Goal: Task Accomplishment & Management: Manage account settings

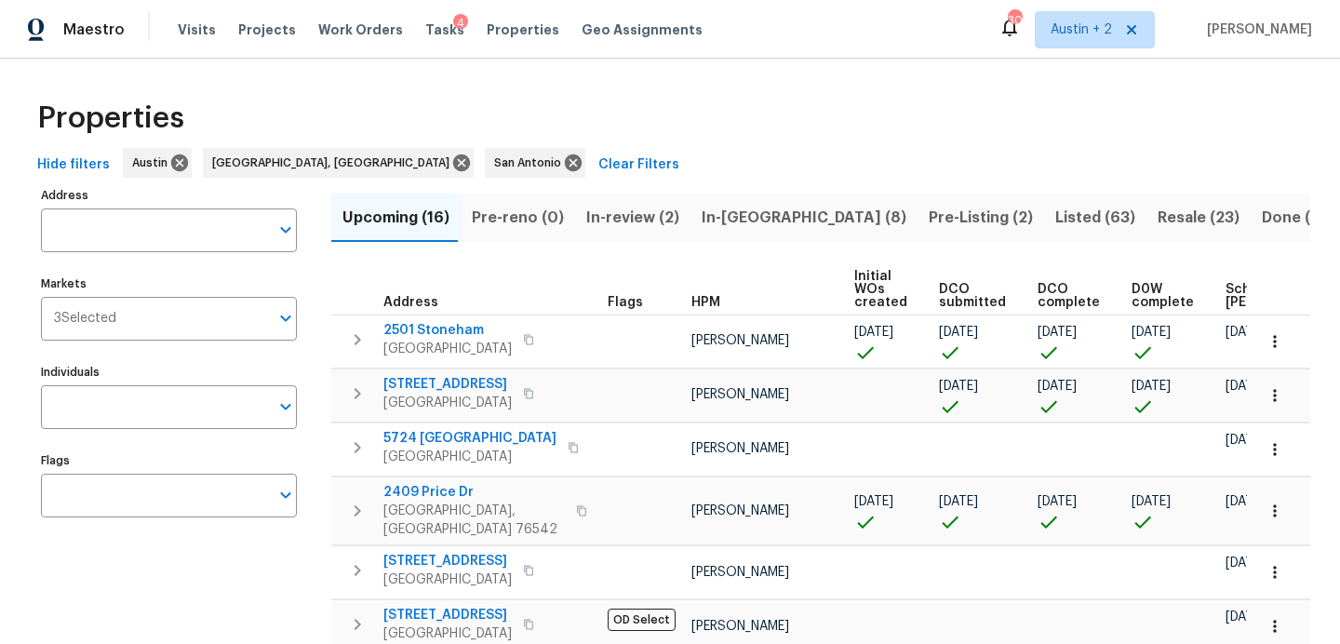
click at [434, 33] on span "Tasks" at bounding box center [444, 29] width 39 height 13
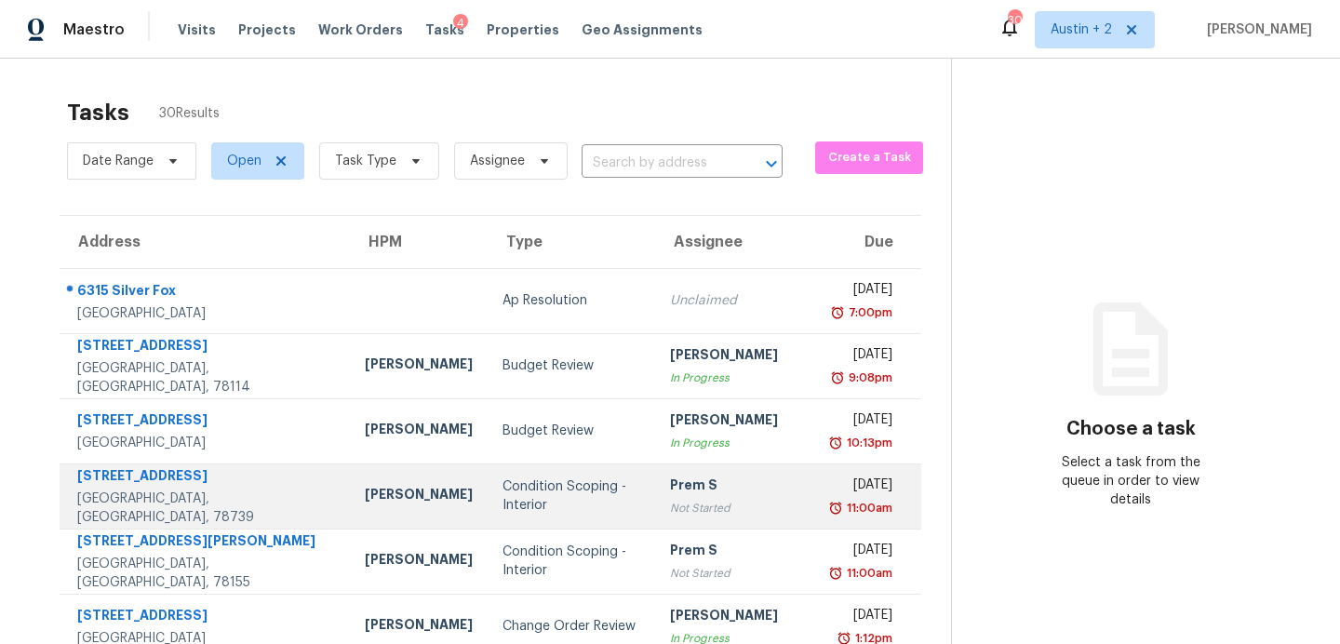
scroll to position [325, 0]
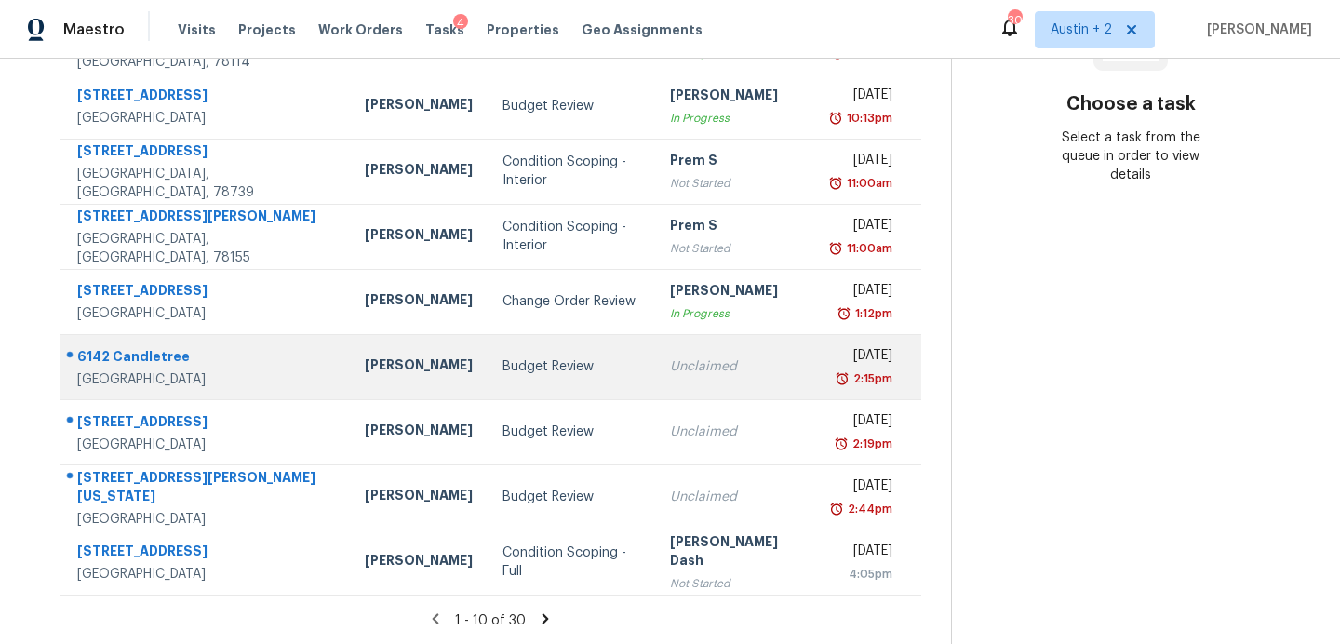
click at [502, 363] on div "Budget Review" at bounding box center [571, 366] width 138 height 19
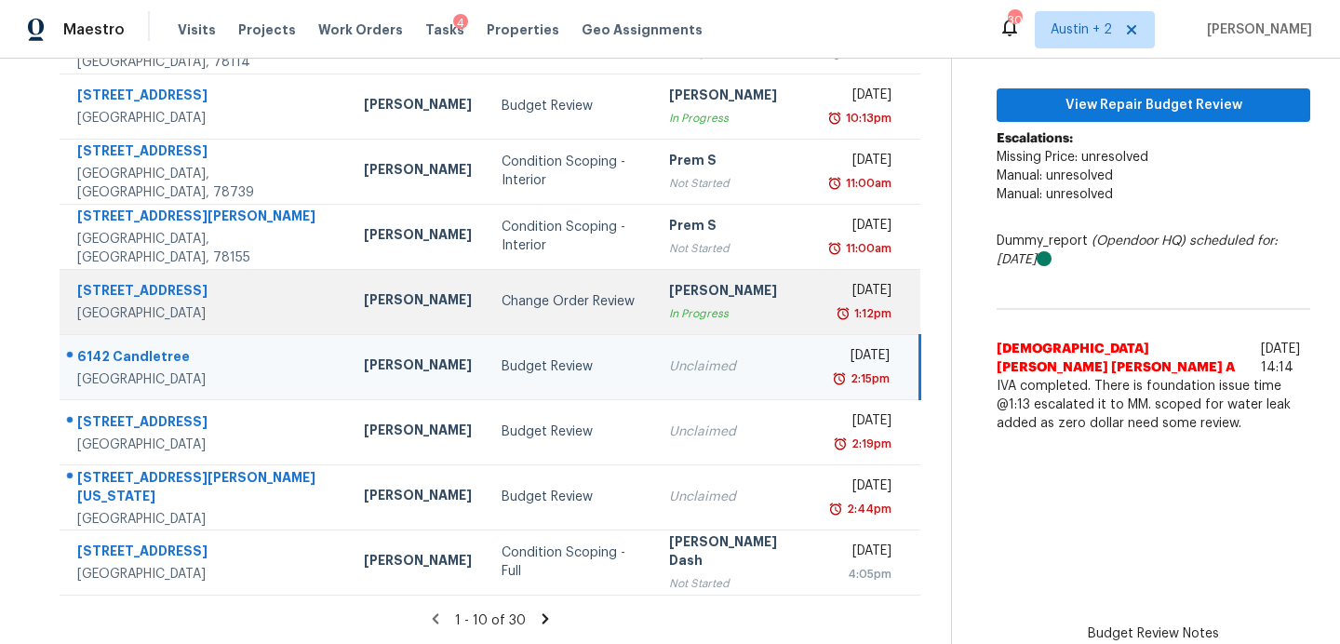
click at [364, 314] on div "[PERSON_NAME]" at bounding box center [418, 301] width 108 height 23
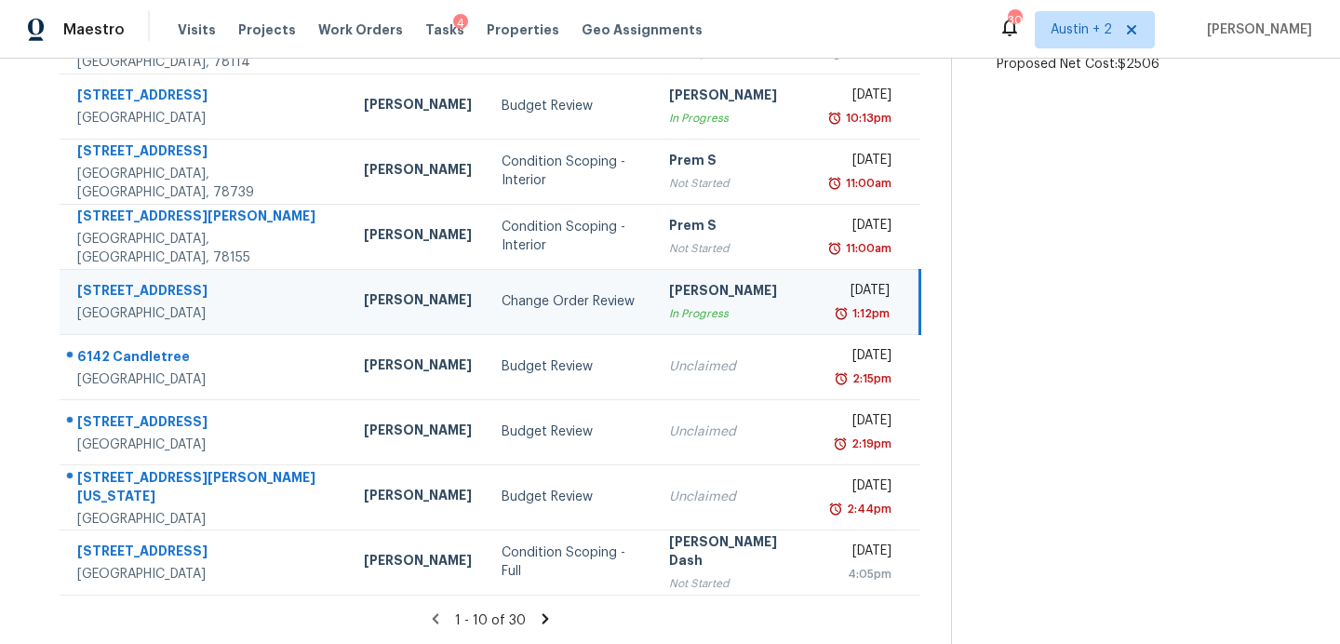
click at [501, 304] on div "Change Order Review" at bounding box center [570, 301] width 138 height 19
click at [487, 319] on td "Change Order Review" at bounding box center [570, 301] width 167 height 65
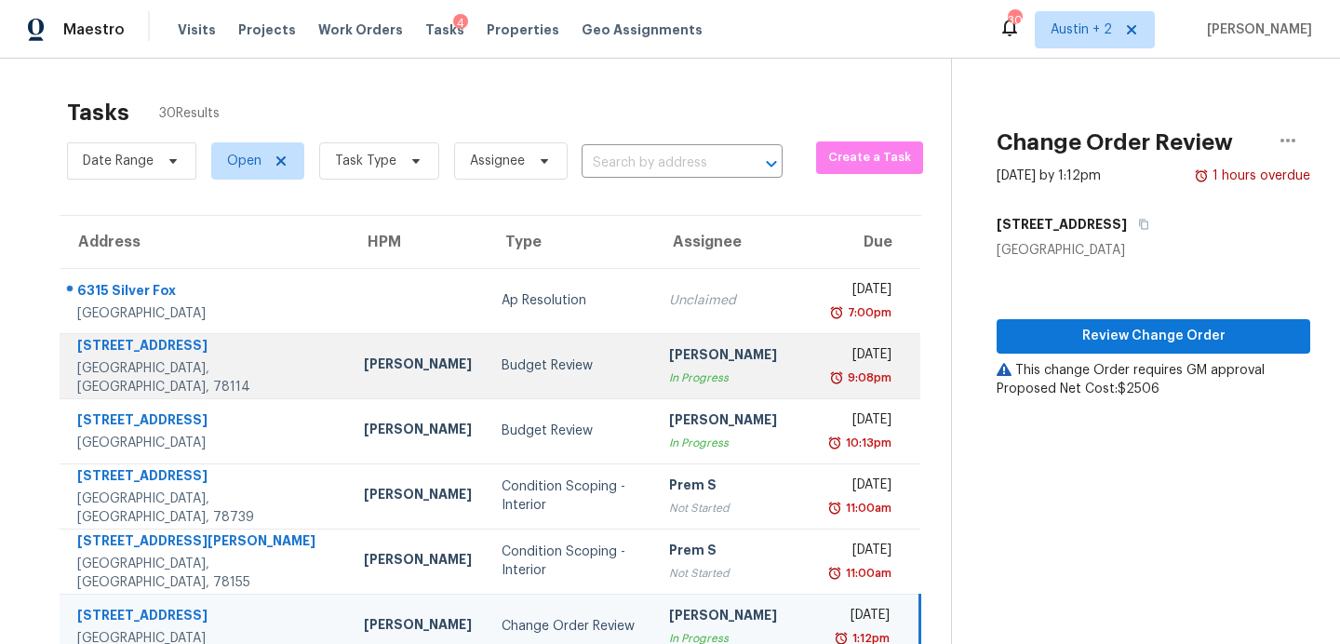
click at [487, 377] on td "Budget Review" at bounding box center [570, 365] width 167 height 65
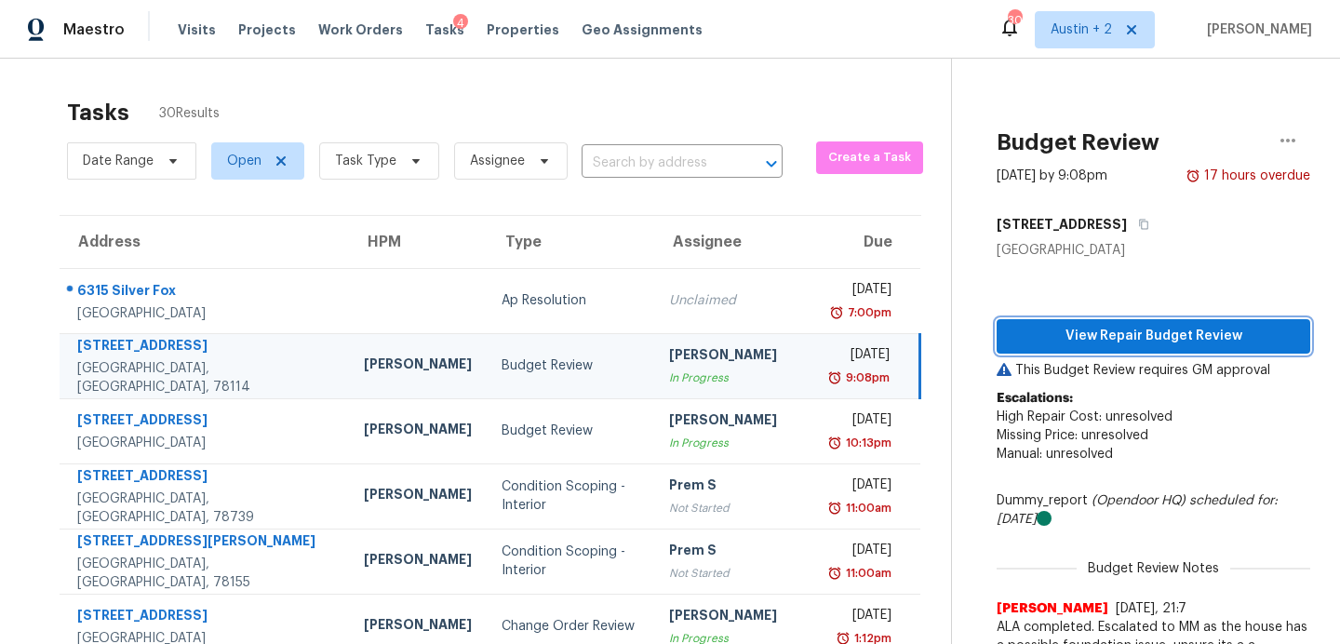
click at [1048, 334] on span "View Repair Budget Review" at bounding box center [1153, 336] width 284 height 23
click at [328, 28] on span "Work Orders" at bounding box center [360, 29] width 85 height 19
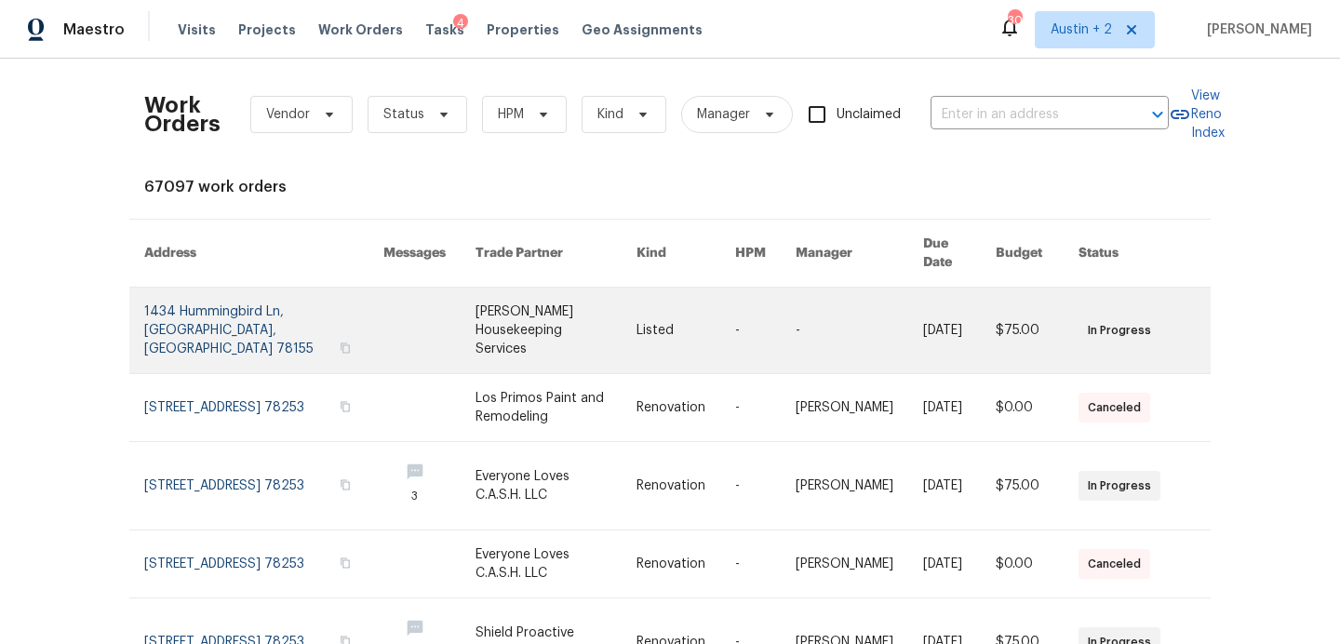
click at [438, 304] on link at bounding box center [429, 330] width 92 height 86
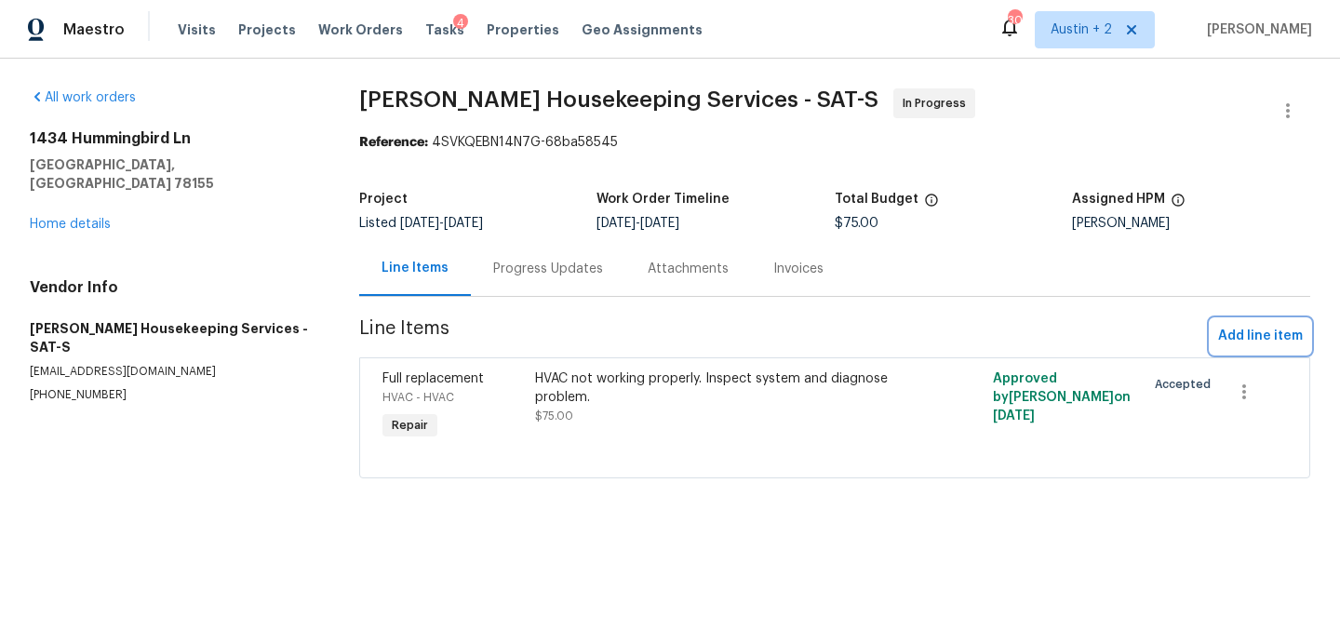
click at [1261, 338] on span "Add line item" at bounding box center [1260, 336] width 85 height 23
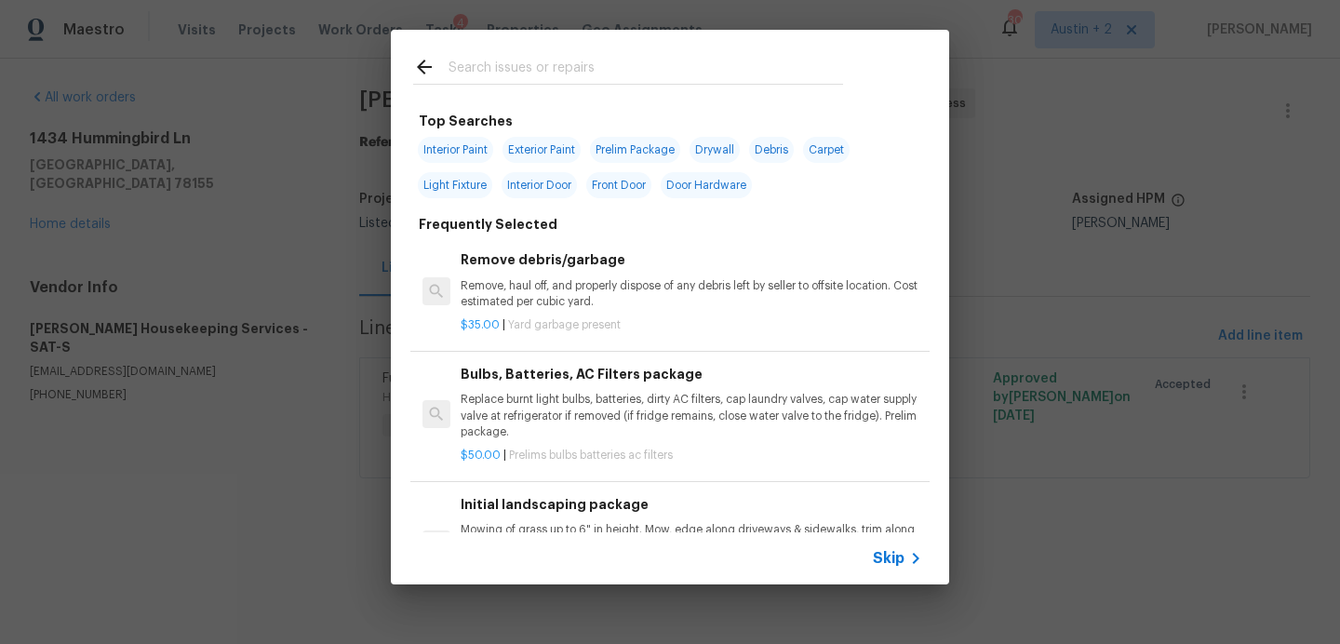
click at [611, 77] on input "text" at bounding box center [645, 70] width 394 height 28
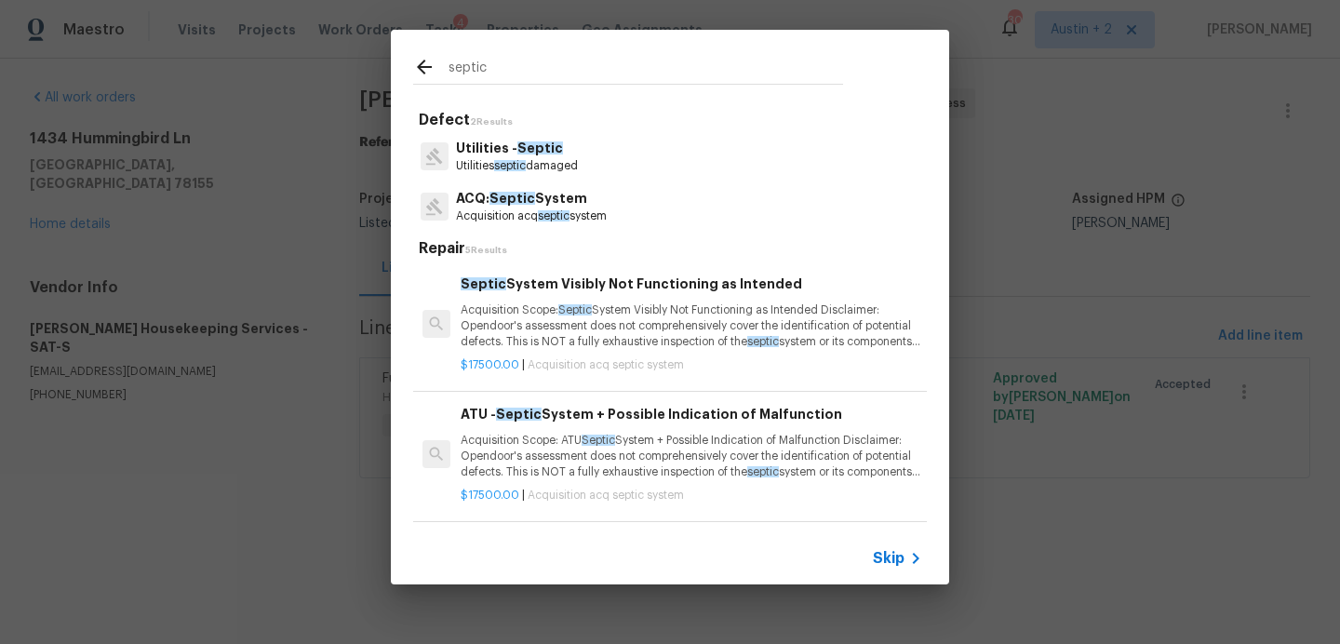
type input "septic"
click at [532, 206] on p "ACQ: Septic System" at bounding box center [531, 199] width 151 height 20
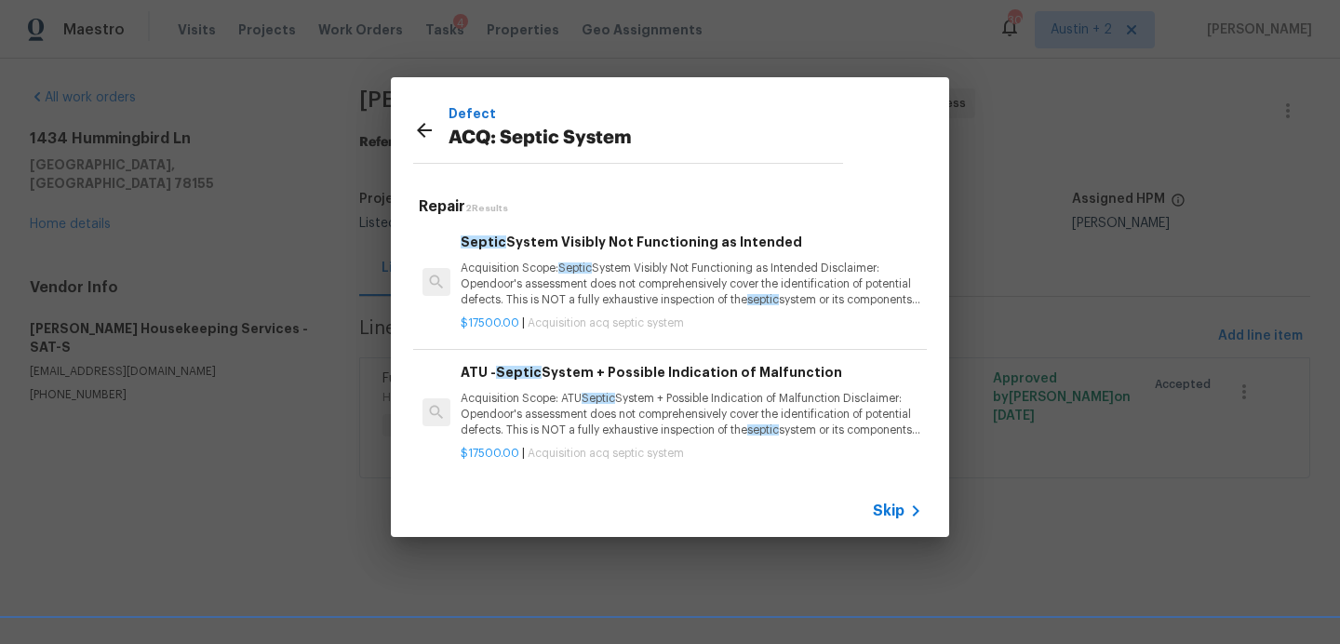
click at [626, 276] on p "Acquisition Scope: Septic System Visibly Not Functioning as Intended Disclaimer…" at bounding box center [691, 283] width 461 height 47
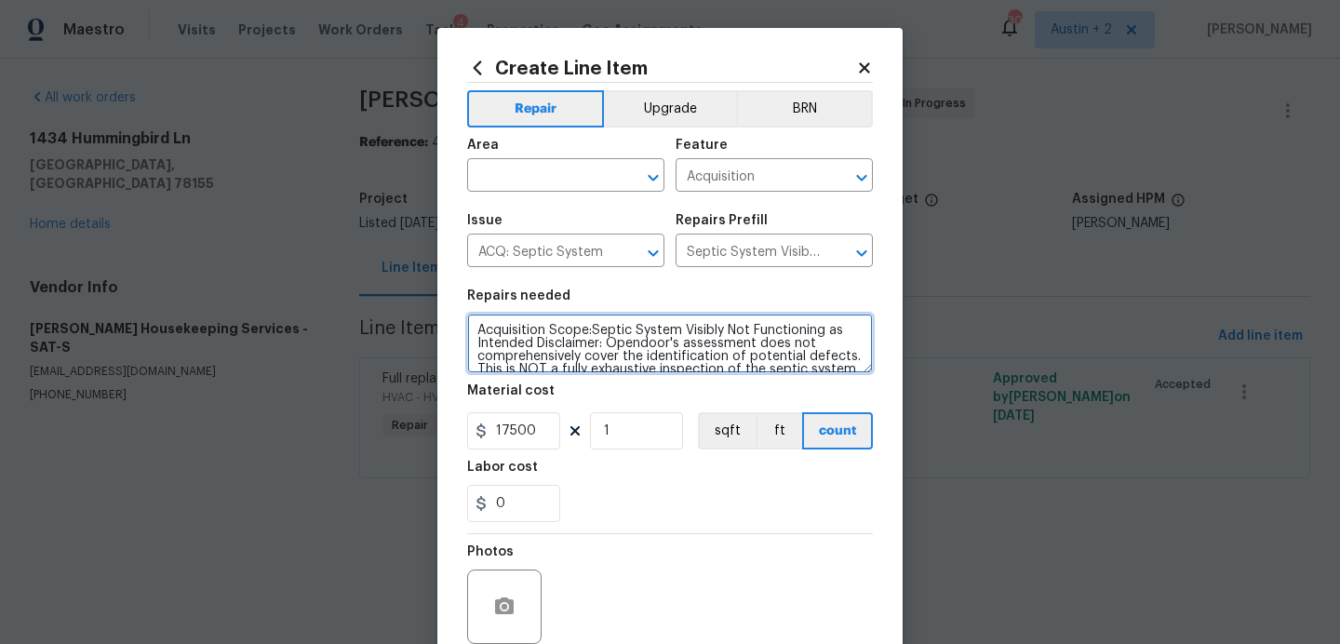
scroll to position [91, 0]
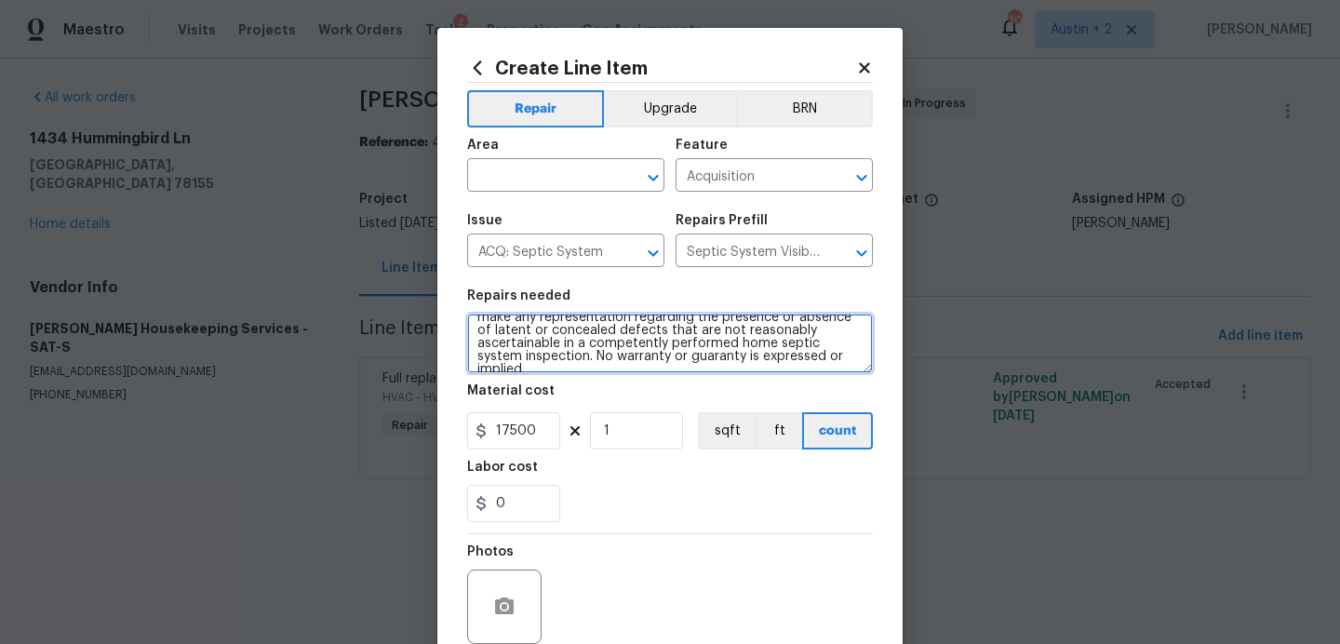
drag, startPoint x: 476, startPoint y: 332, endPoint x: 562, endPoint y: 483, distance: 173.3
click at [562, 483] on section "Repairs needed Acquisition Scope:Septic System Visibly Not Functioning as Inten…" at bounding box center [670, 405] width 406 height 255
click at [861, 73] on icon at bounding box center [864, 68] width 17 height 17
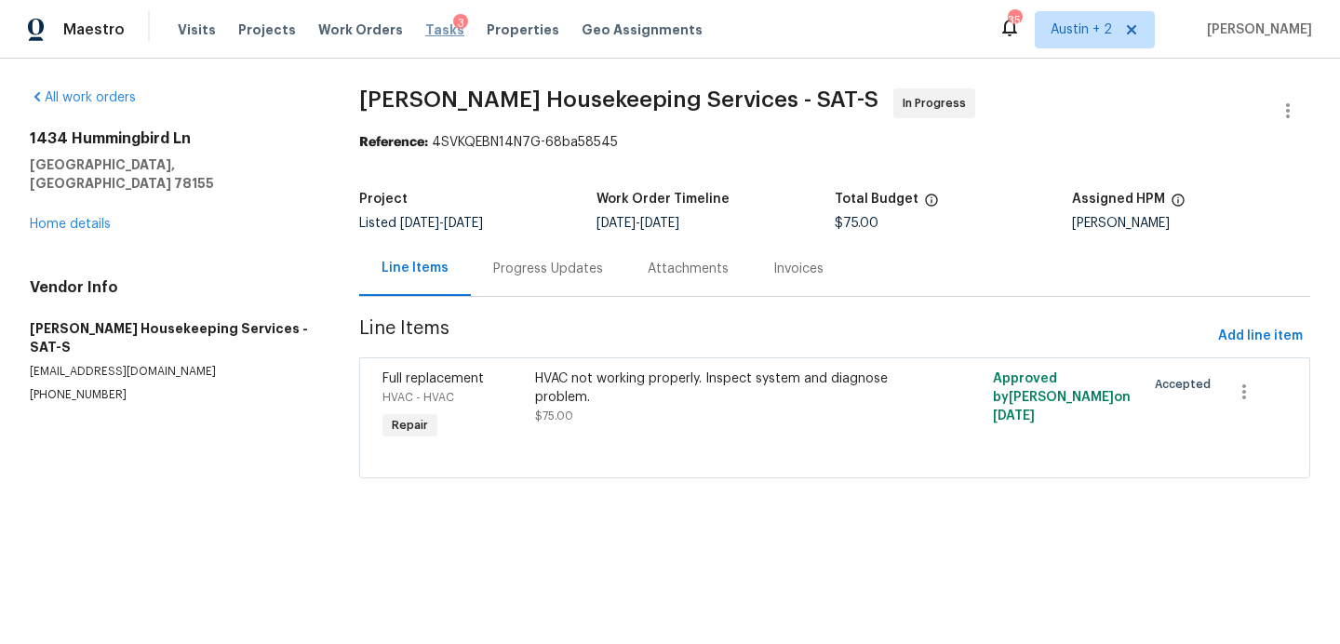
click at [425, 28] on span "Tasks" at bounding box center [444, 29] width 39 height 13
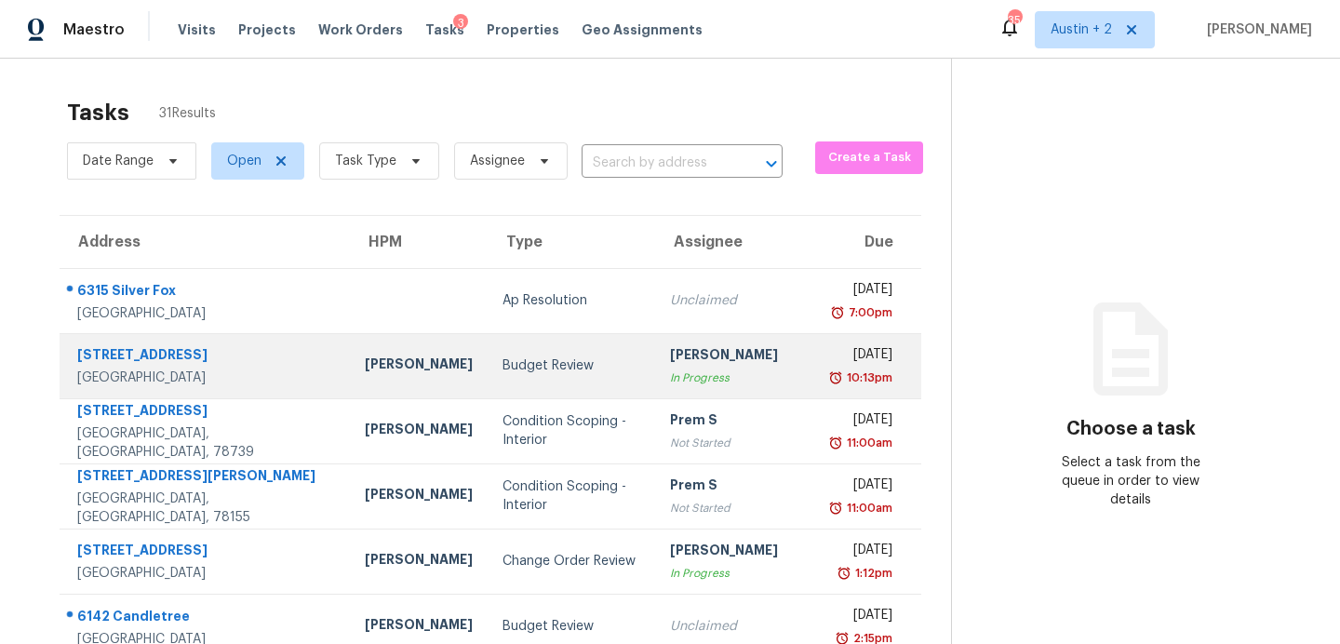
click at [487, 361] on td "Budget Review" at bounding box center [570, 365] width 167 height 65
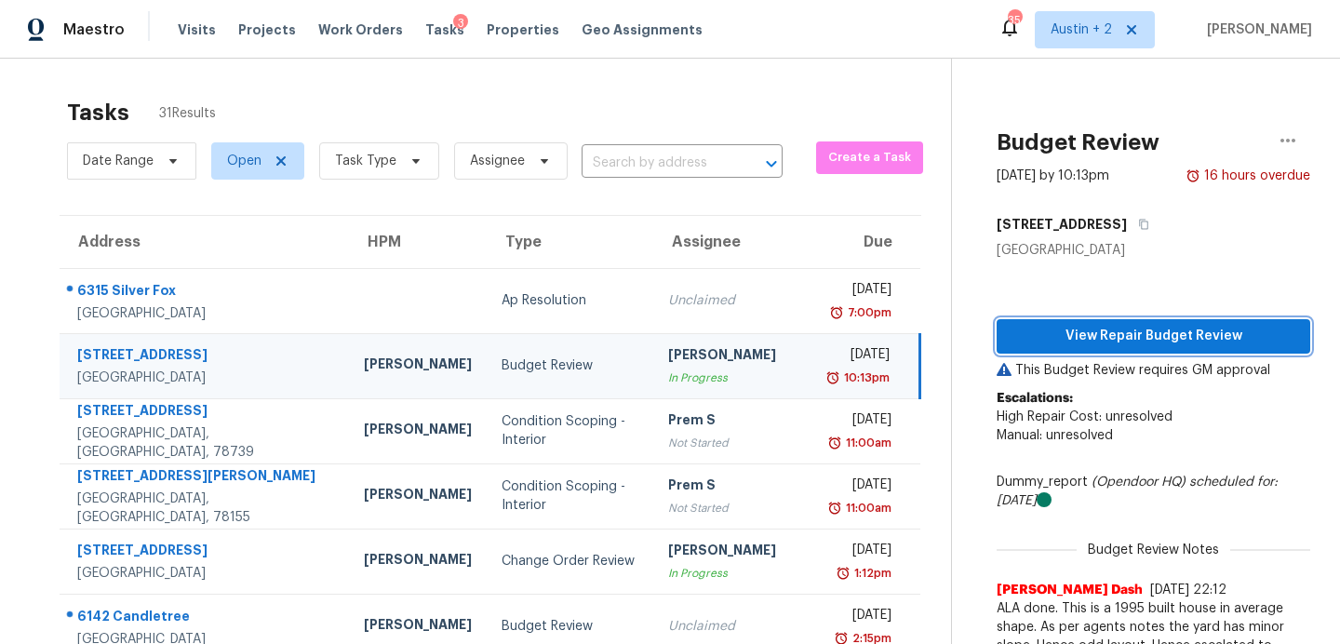
click at [1050, 322] on button "View Repair Budget Review" at bounding box center [1153, 336] width 314 height 34
click at [329, 26] on span "Work Orders" at bounding box center [360, 29] width 85 height 19
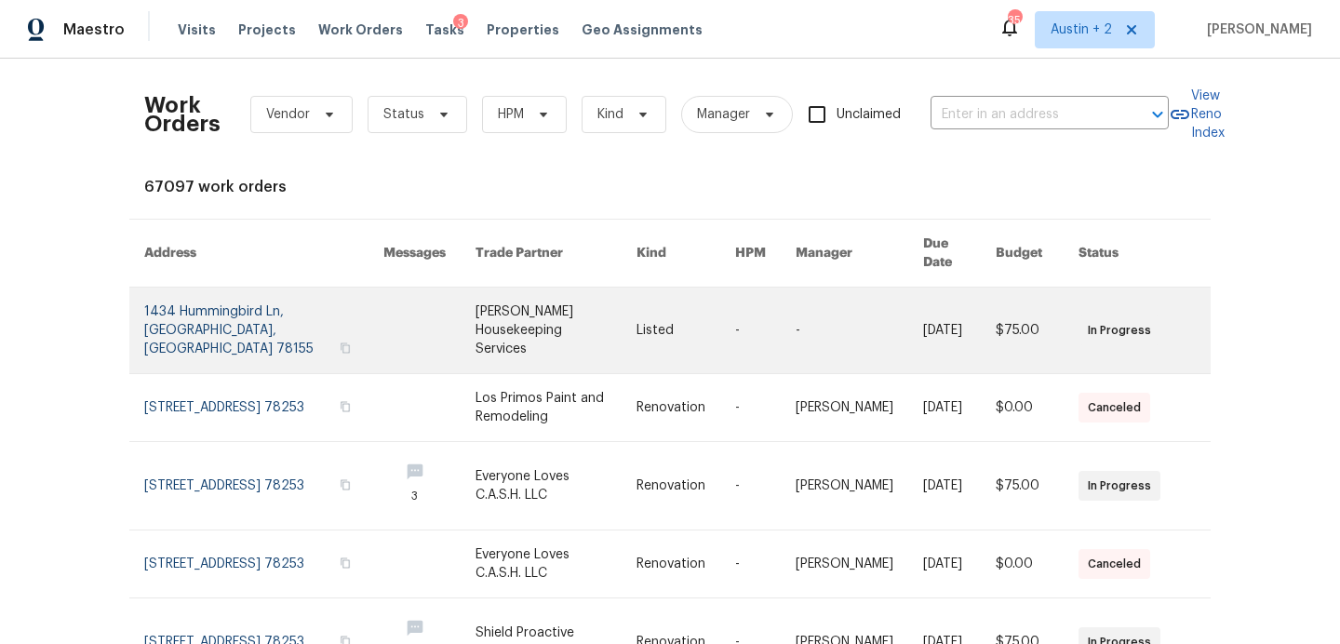
click at [520, 301] on link at bounding box center [555, 330] width 161 height 86
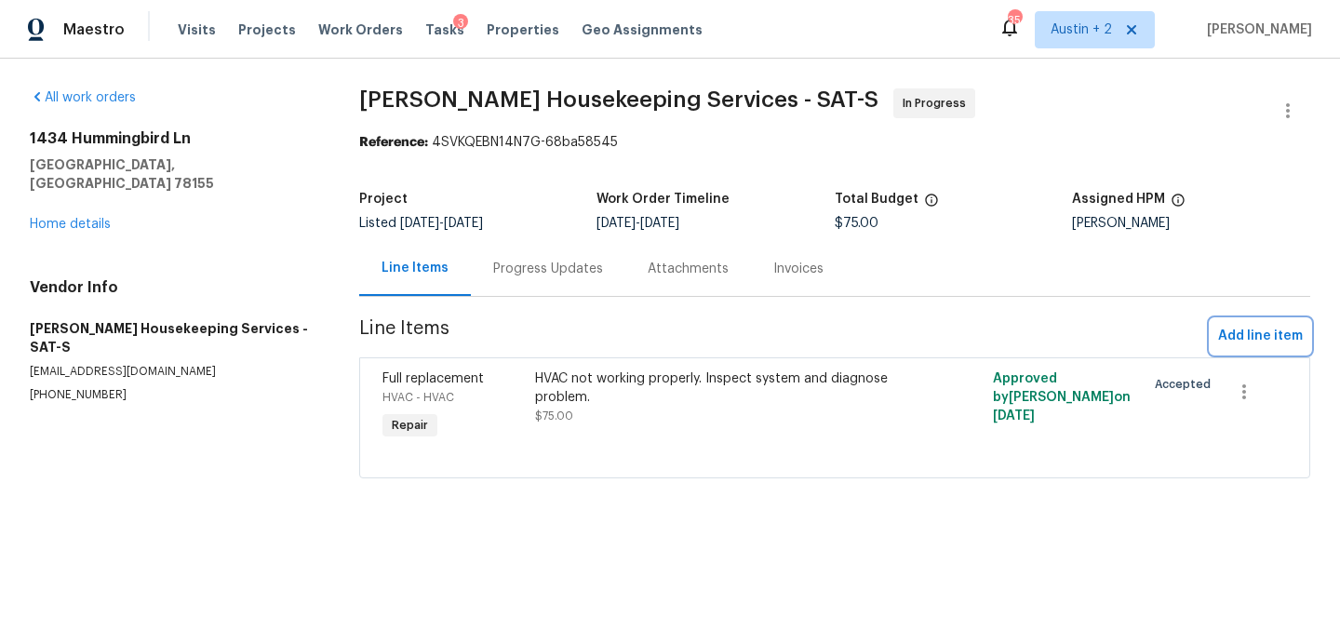
click at [1248, 334] on span "Add line item" at bounding box center [1260, 336] width 85 height 23
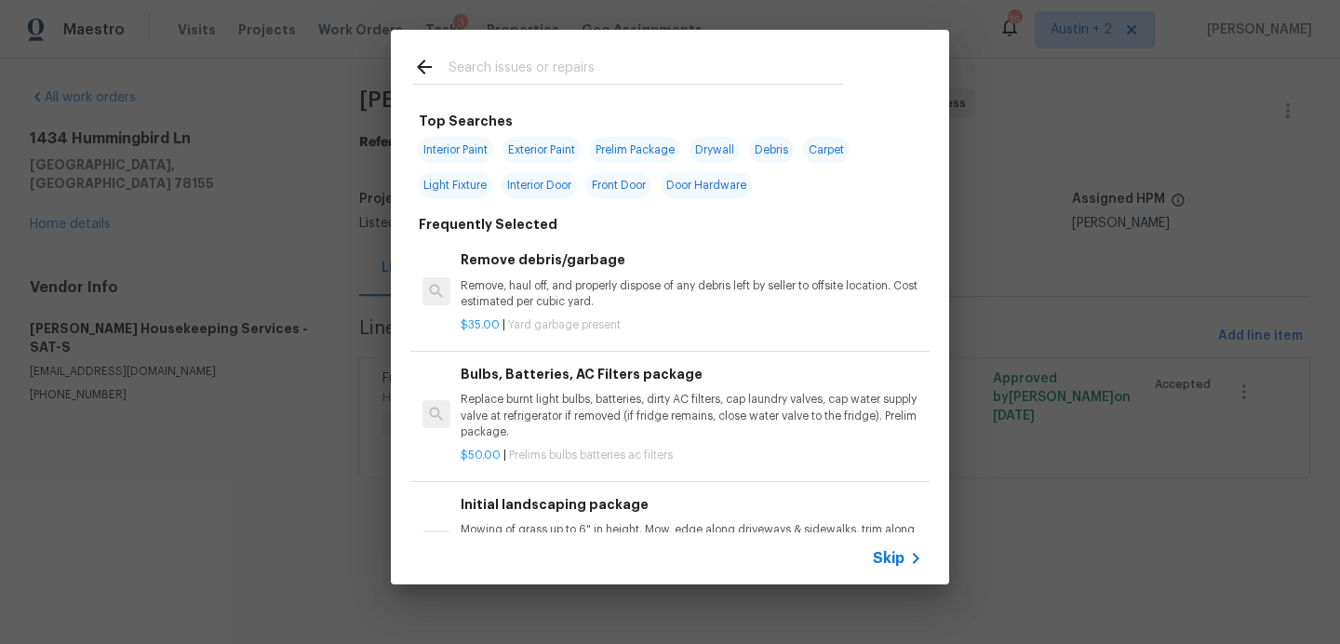
click at [566, 67] on input "text" at bounding box center [645, 70] width 394 height 28
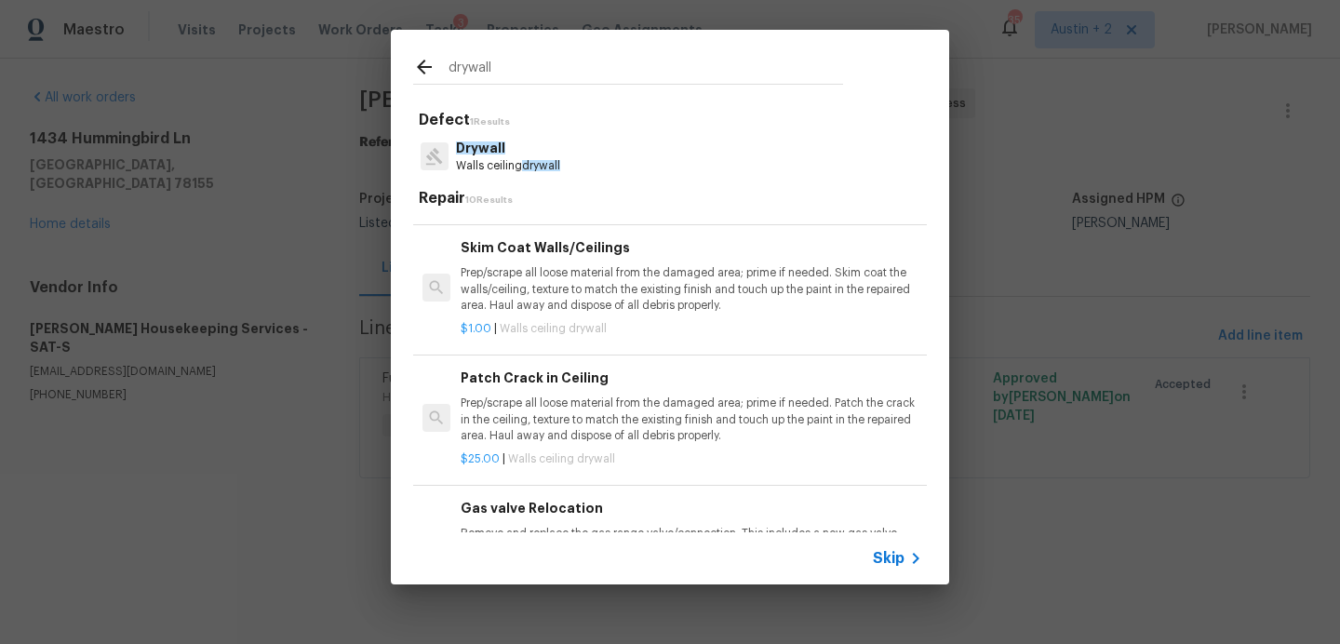
scroll to position [737, 0]
type input "drywall"
click at [546, 399] on p "Prep/scrape all loose material from the damaged area; prime if needed. Patch th…" at bounding box center [691, 417] width 461 height 47
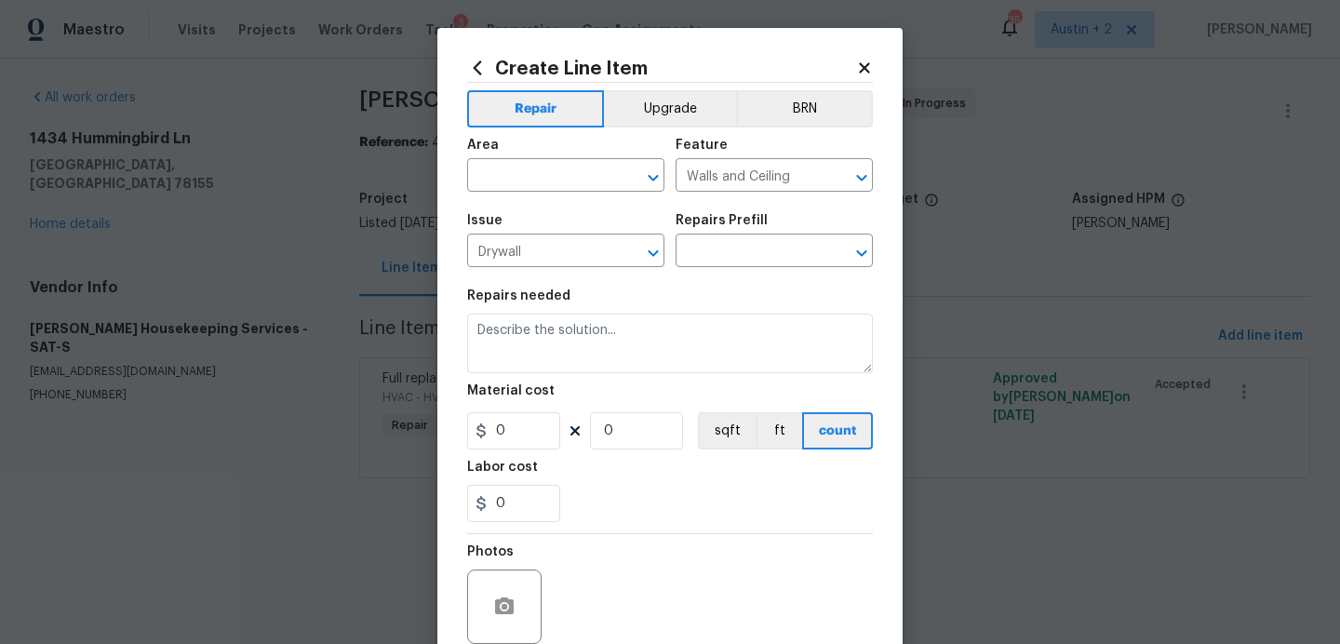
type input "Patch Crack in Ceiling $25.00"
type textarea "Prep/scrape all loose material from the damaged area; prime if needed. Patch th…"
type input "25"
type input "1"
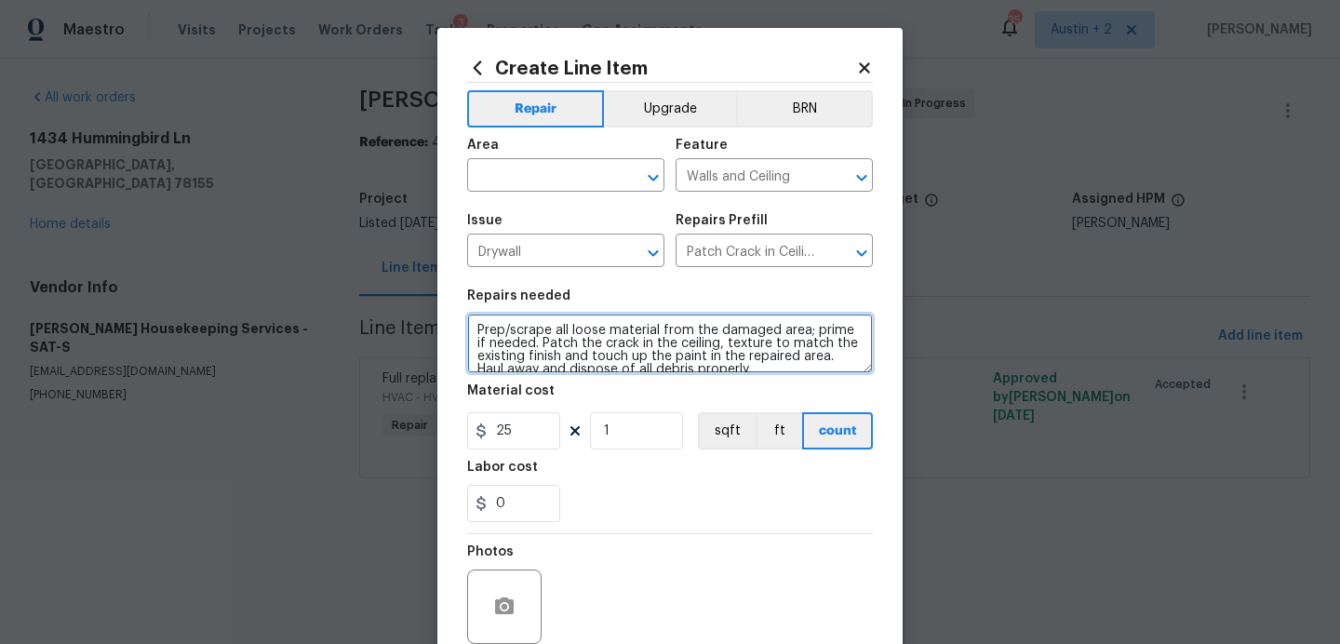
scroll to position [13, 0]
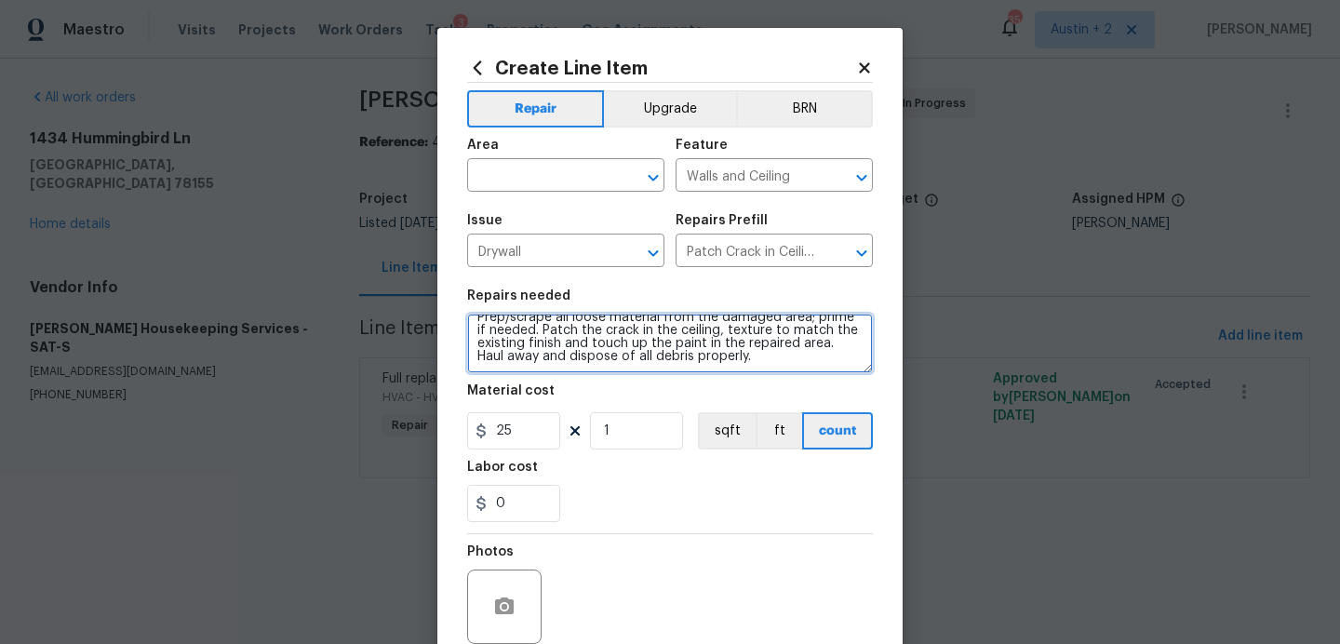
drag, startPoint x: 479, startPoint y: 333, endPoint x: 735, endPoint y: 380, distance: 260.0
click at [735, 380] on section "Repairs needed Prep/scrape all loose material from the damaged area; prime if n…" at bounding box center [670, 405] width 406 height 255
click at [861, 66] on icon at bounding box center [864, 67] width 10 height 10
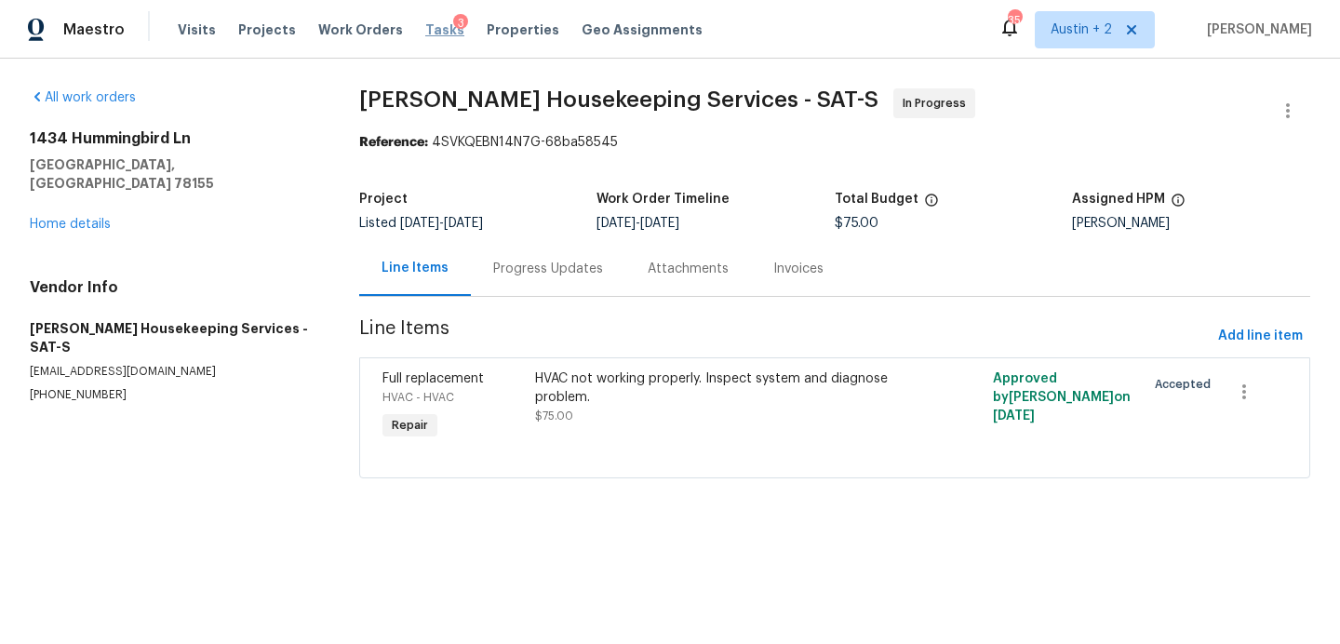
click at [425, 33] on span "Tasks" at bounding box center [444, 29] width 39 height 13
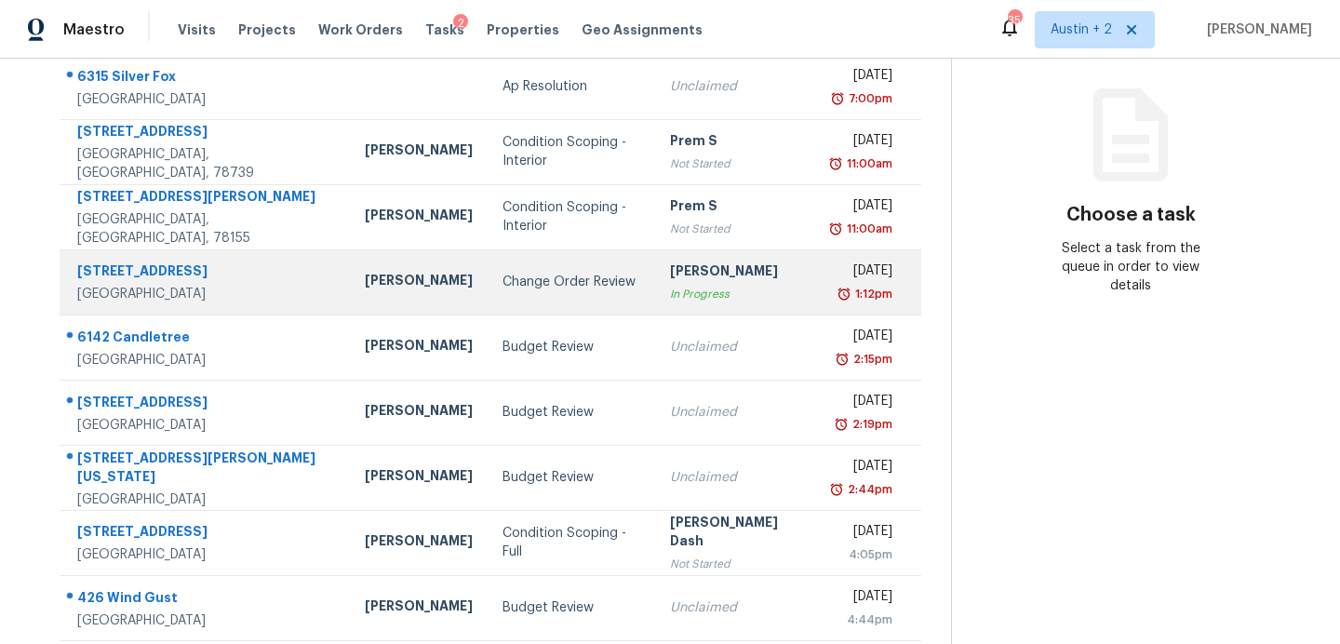
scroll to position [220, 0]
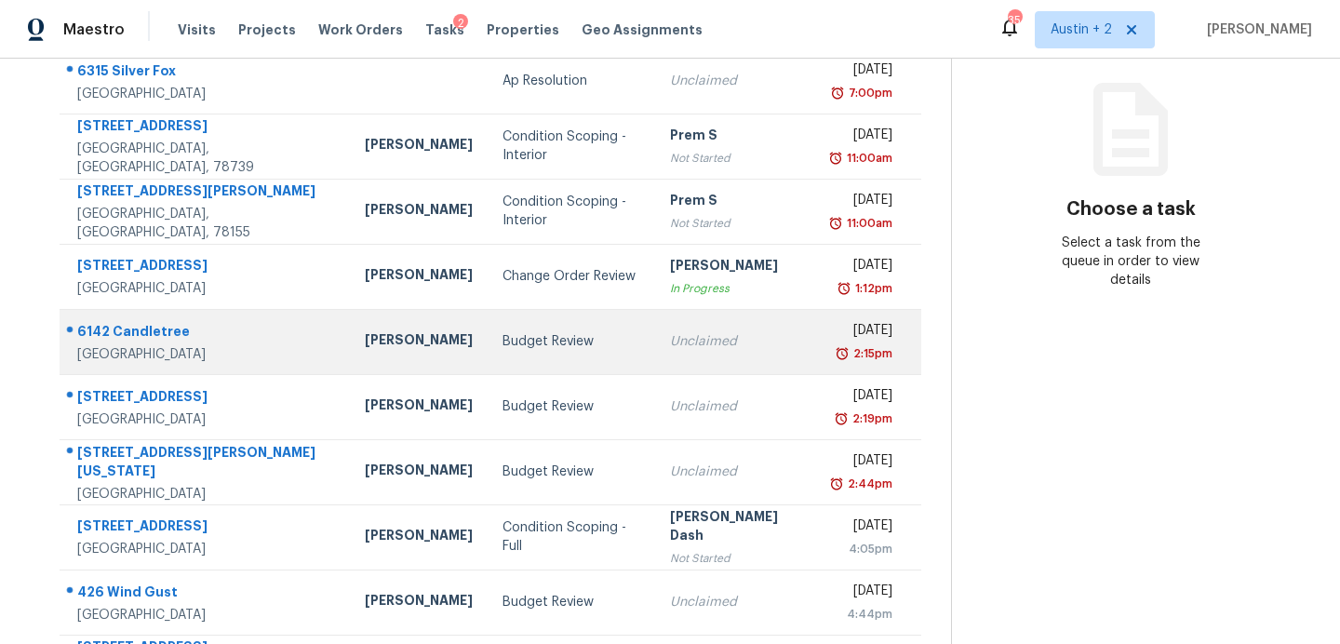
click at [487, 351] on td "Budget Review" at bounding box center [570, 341] width 167 height 65
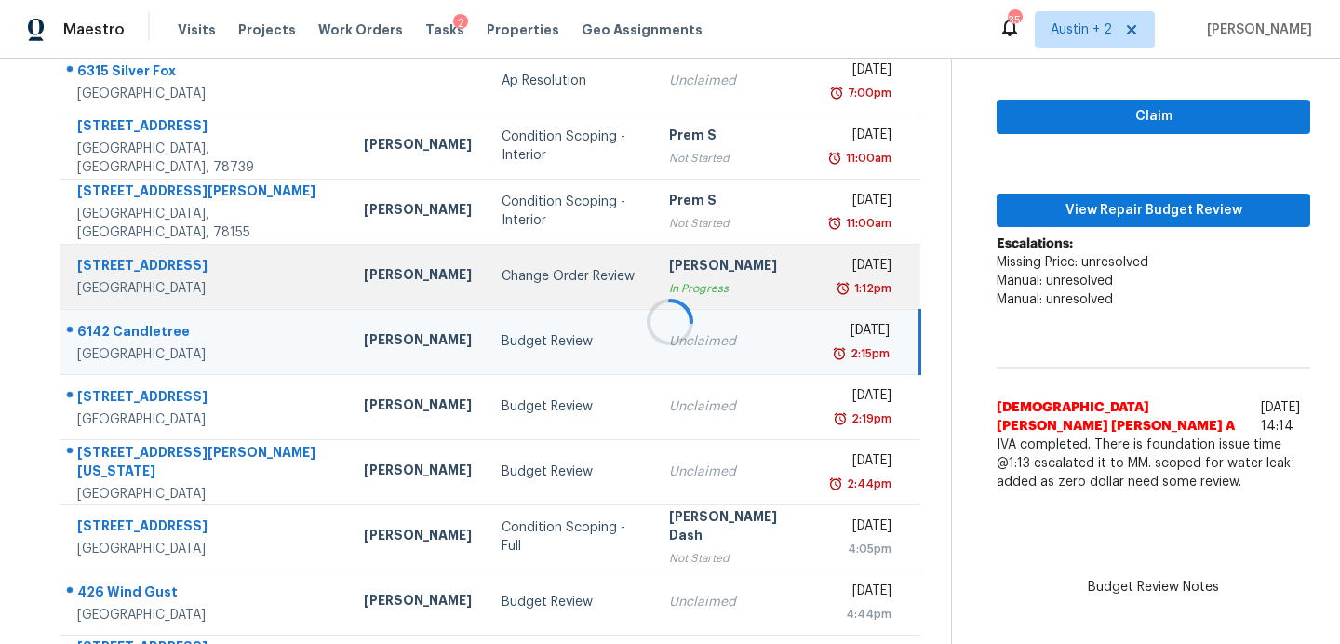
click at [487, 265] on td "Change Order Review" at bounding box center [570, 276] width 167 height 65
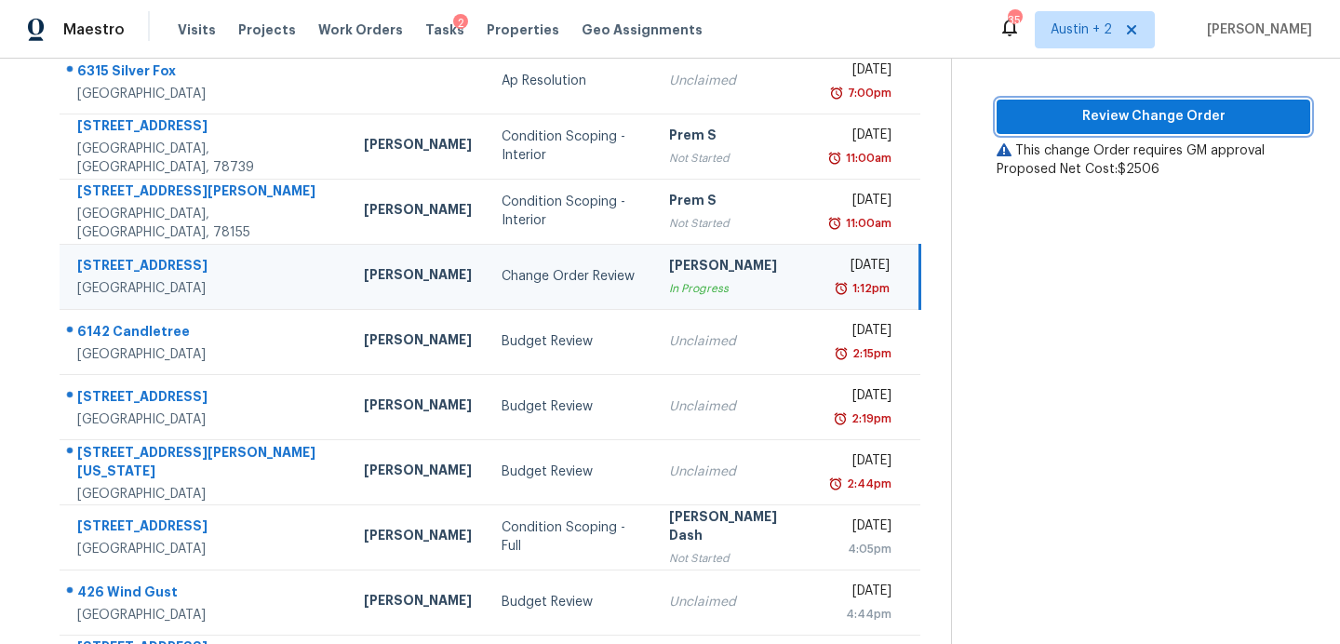
click at [1088, 118] on span "Review Change Order" at bounding box center [1153, 116] width 284 height 23
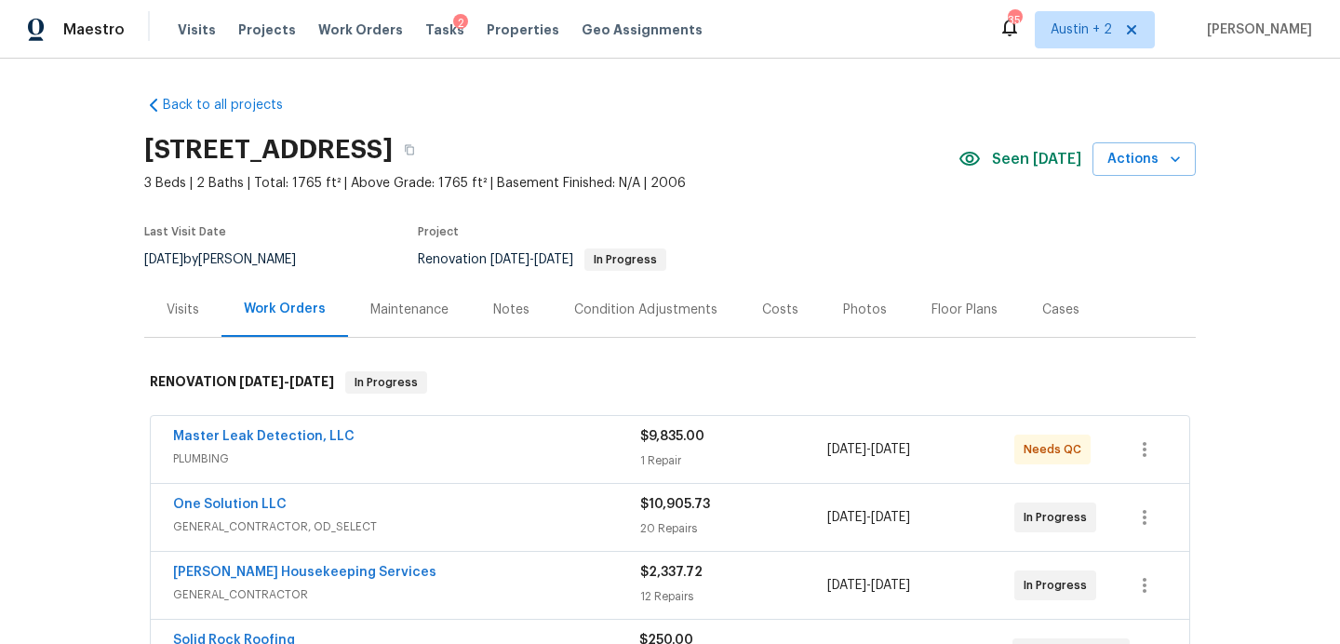
click at [1035, 174] on div "Seen today Actions" at bounding box center [1076, 159] width 237 height 34
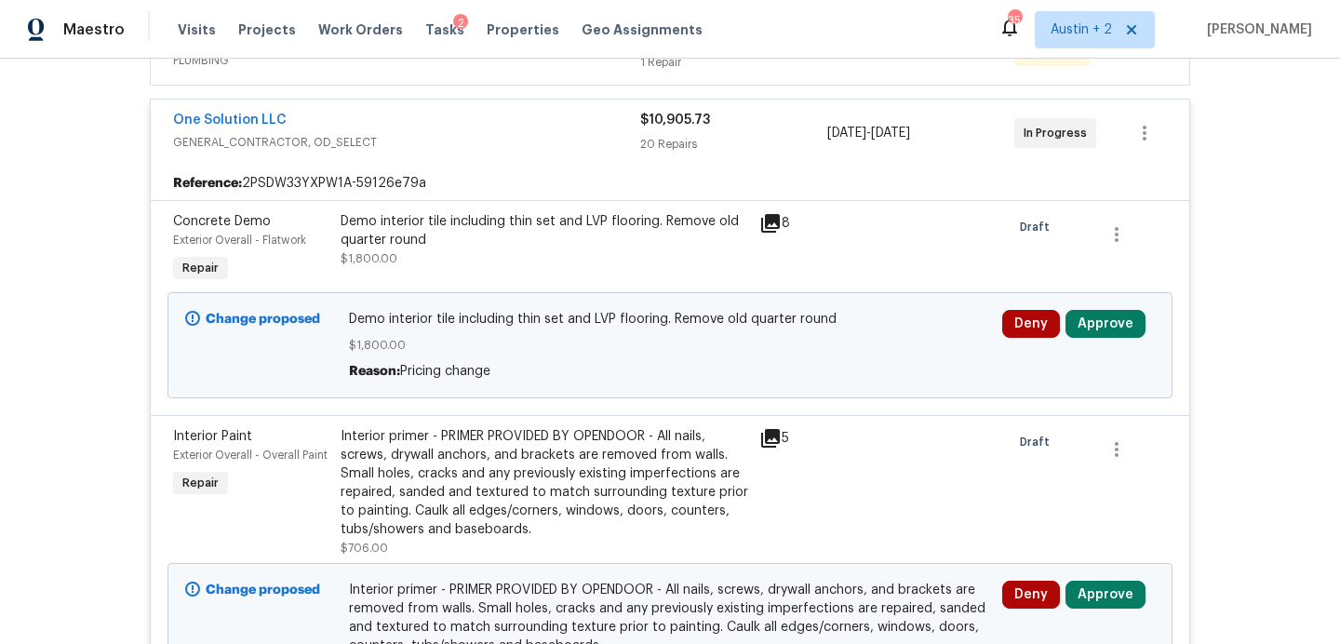
scroll to position [399, 0]
click at [1094, 321] on button "Approve" at bounding box center [1105, 323] width 80 height 28
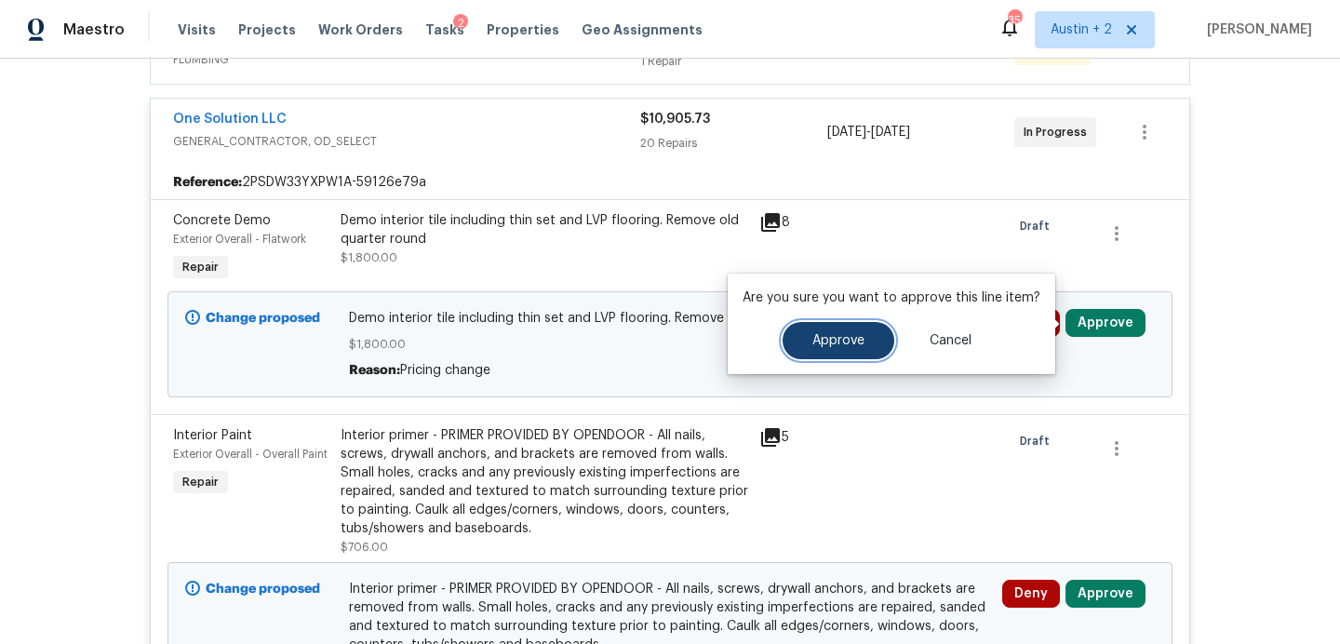
click at [848, 336] on span "Approve" at bounding box center [838, 341] width 52 height 14
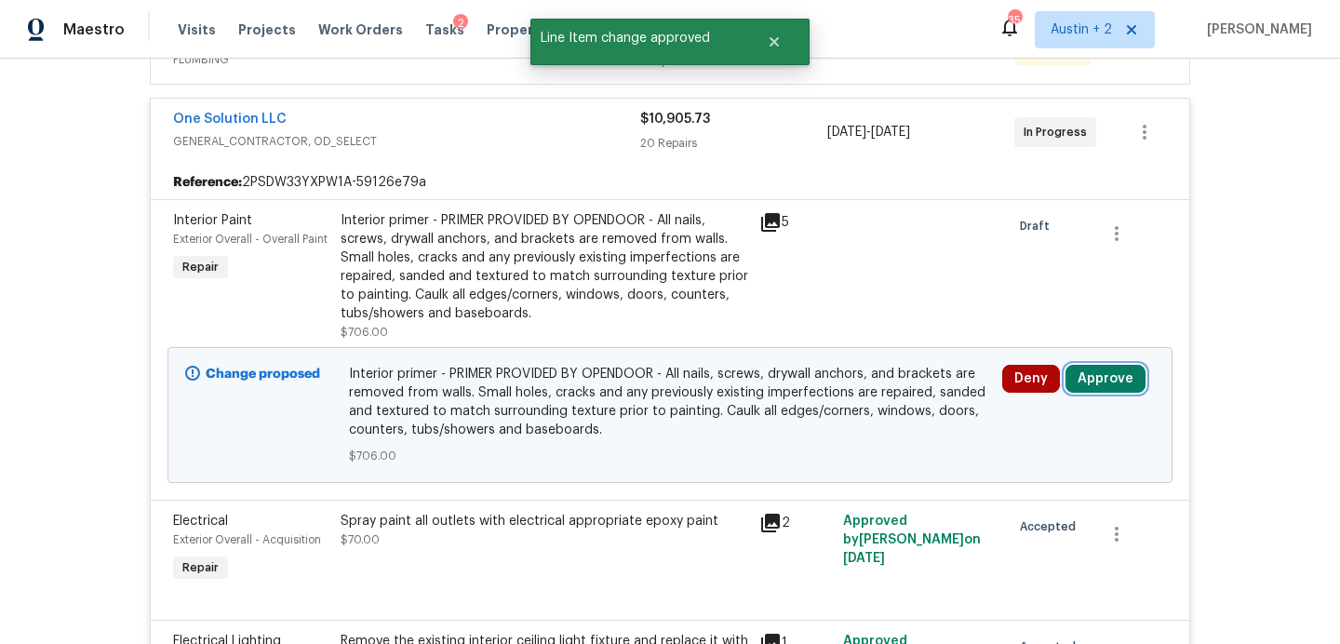
click at [1079, 385] on button "Approve" at bounding box center [1105, 379] width 80 height 28
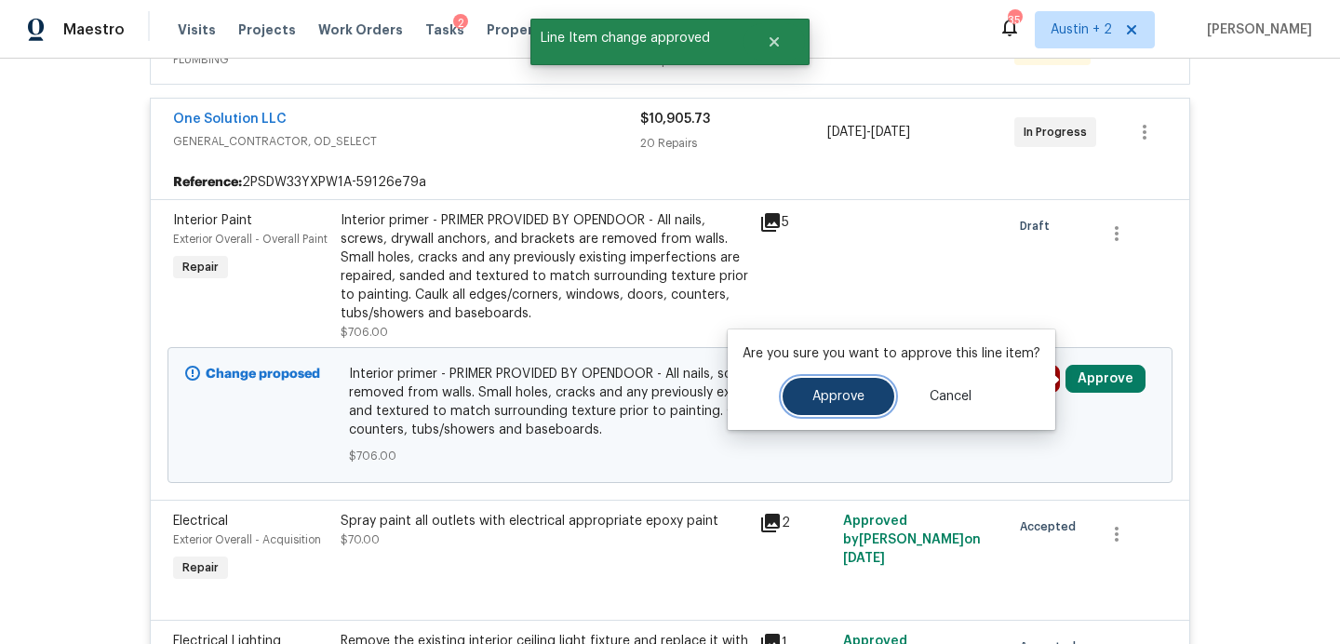
click at [800, 397] on button "Approve" at bounding box center [838, 396] width 112 height 37
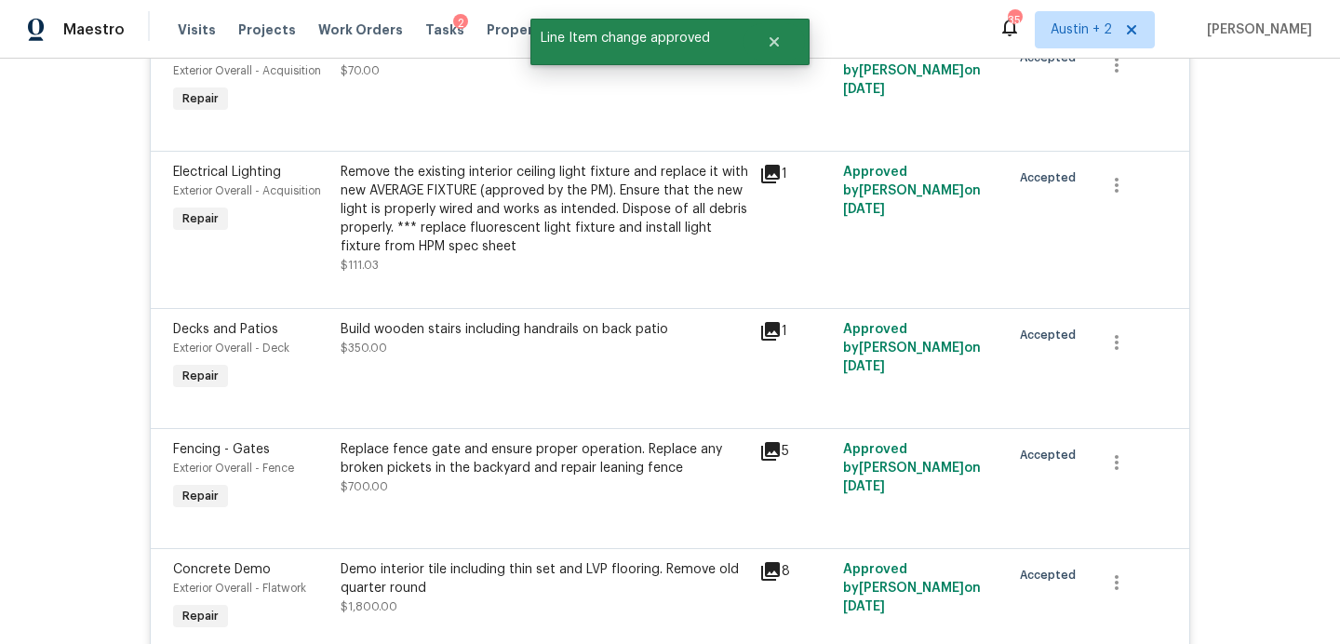
scroll to position [0, 0]
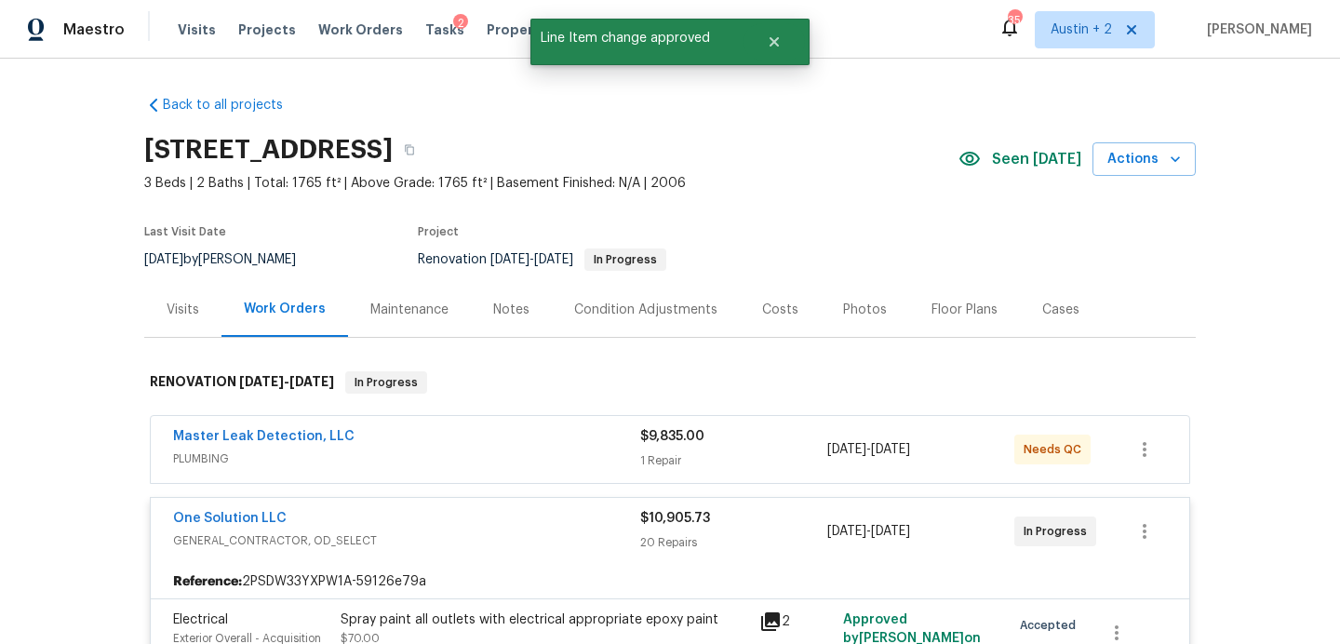
click at [495, 305] on div "Notes" at bounding box center [511, 309] width 36 height 19
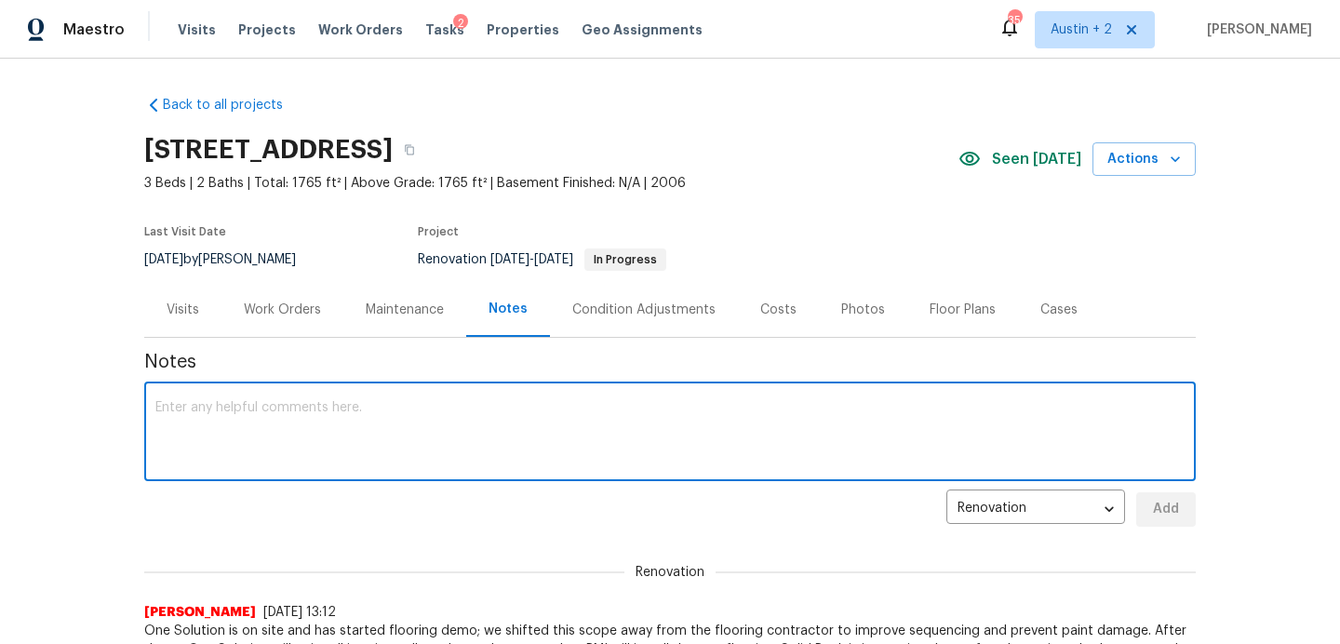
click at [414, 448] on textarea at bounding box center [669, 433] width 1029 height 65
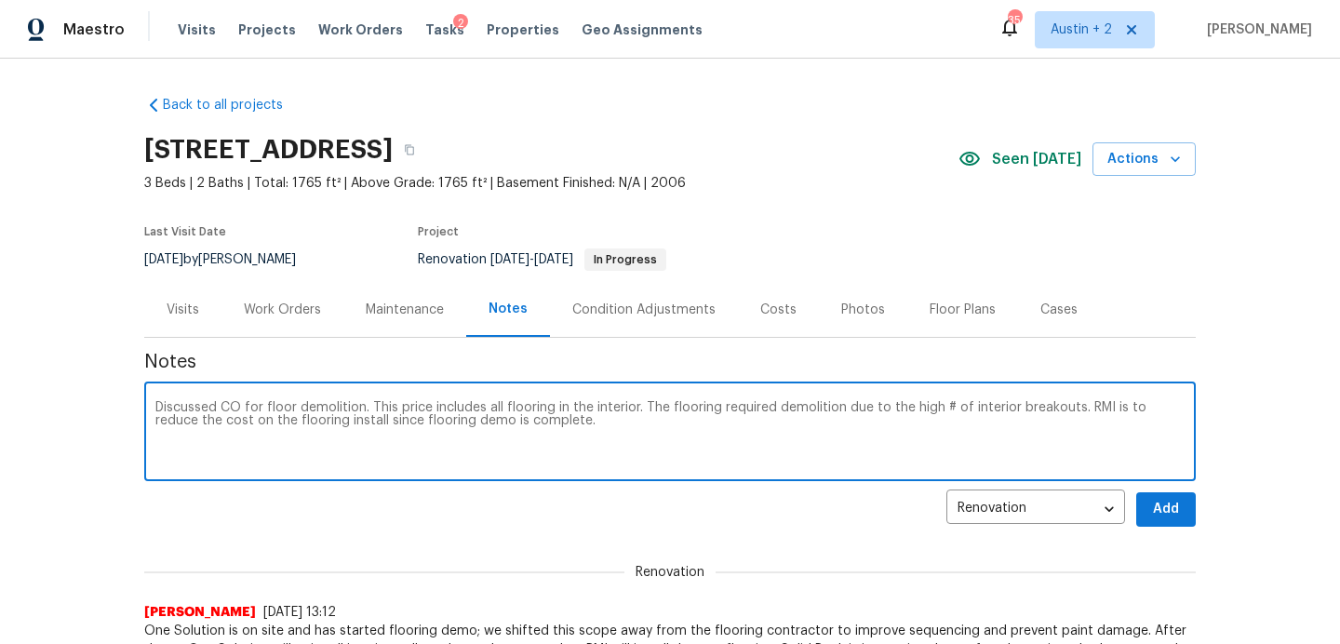
type textarea "Discussed CO for floor demolition. This price includes all flooring in the inte…"
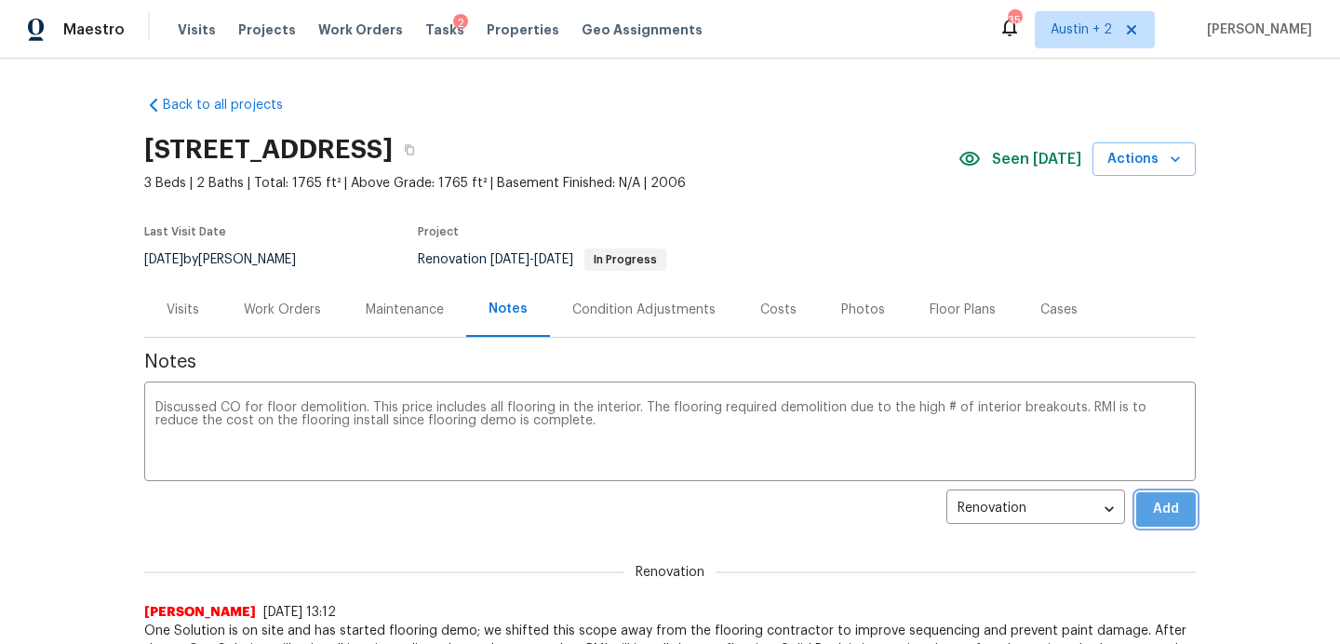
click at [1153, 513] on span "Add" at bounding box center [1166, 509] width 30 height 23
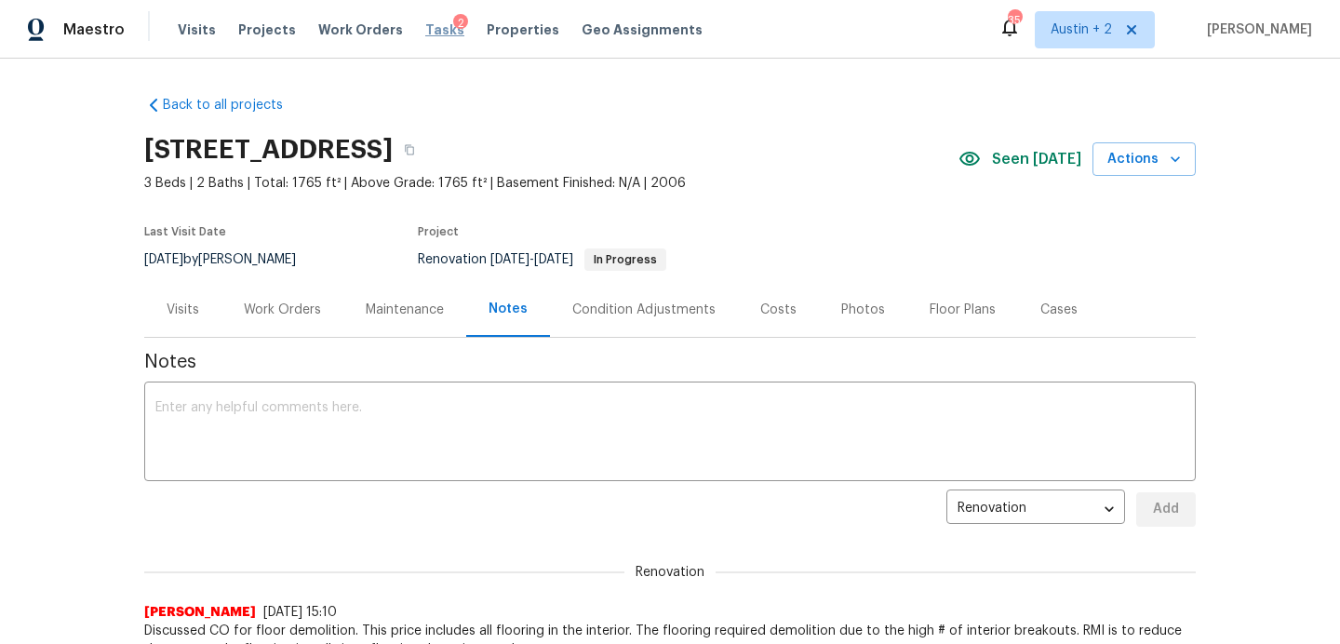
click at [430, 34] on span "Tasks" at bounding box center [444, 29] width 39 height 13
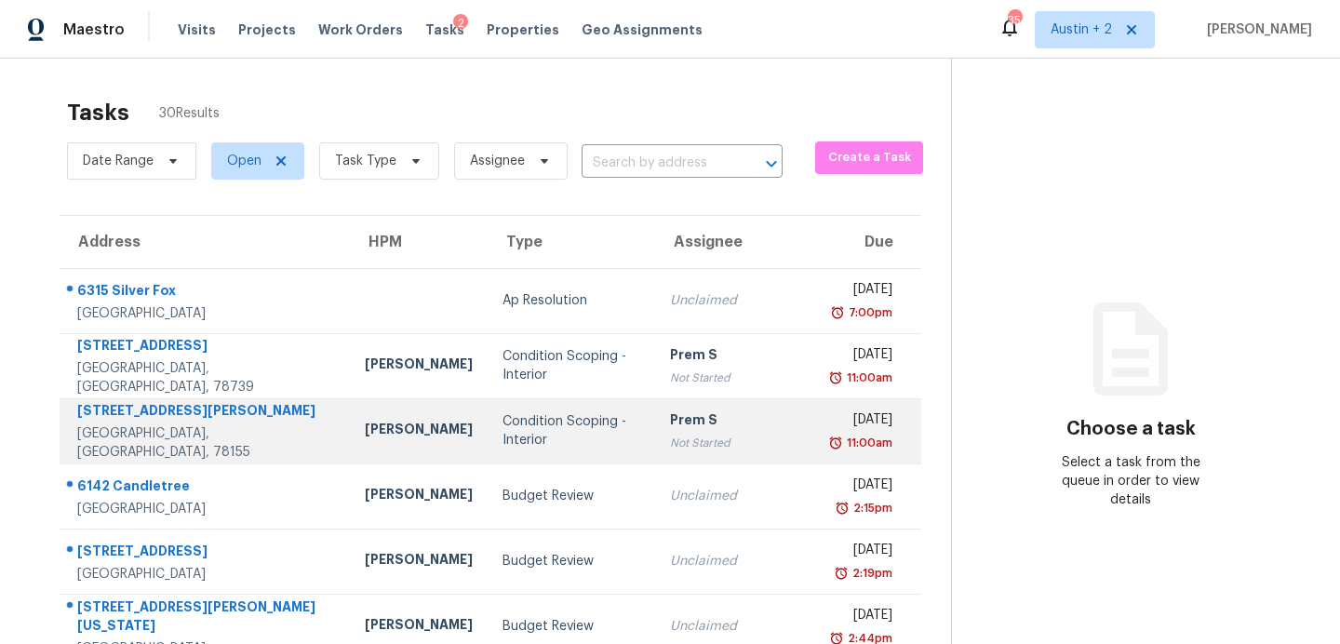
scroll to position [297, 0]
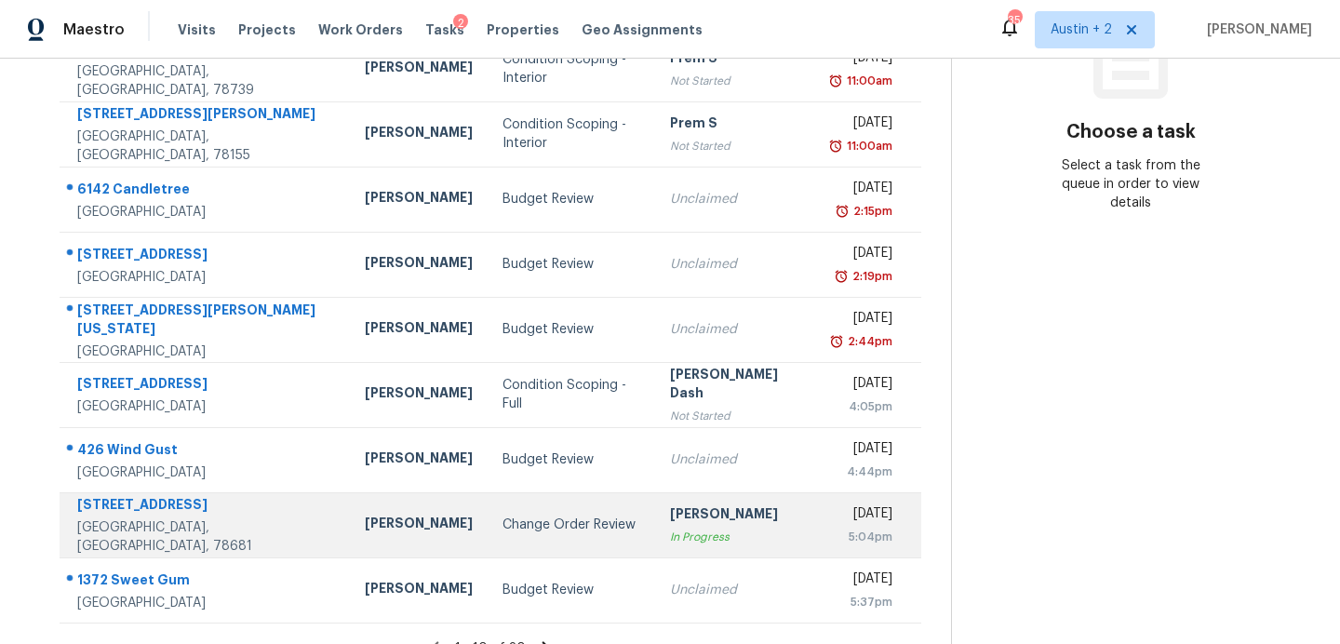
click at [506, 518] on div "Change Order Review" at bounding box center [571, 524] width 138 height 19
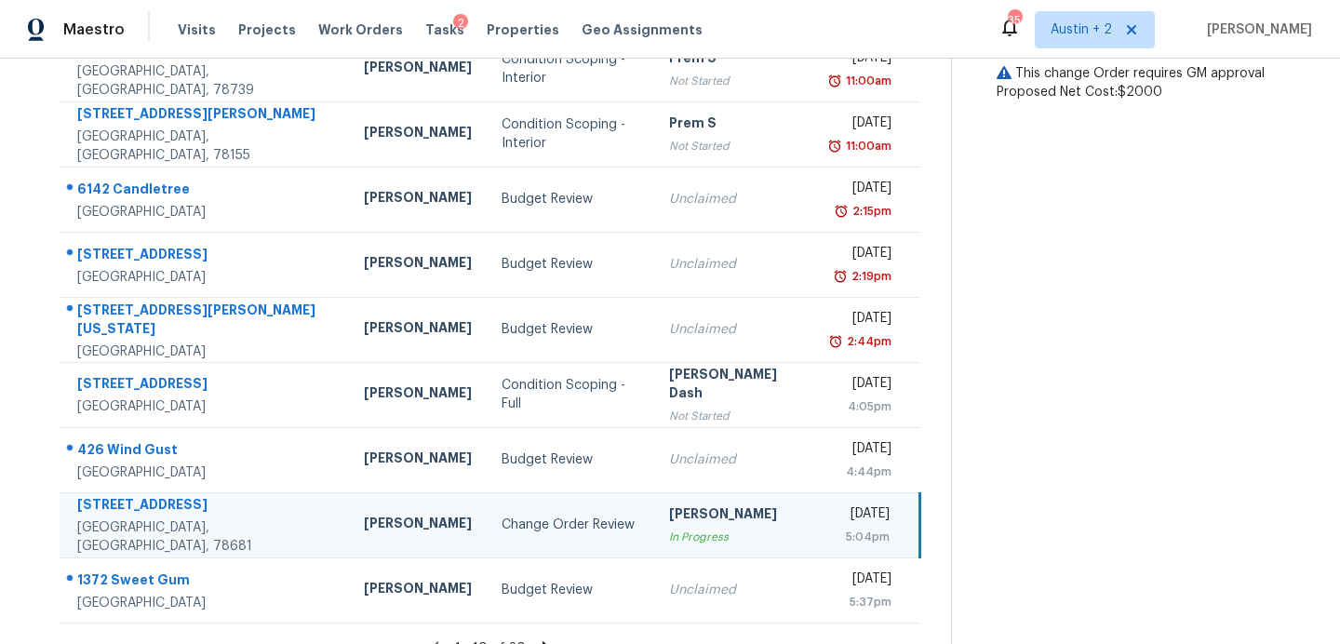
scroll to position [0, 0]
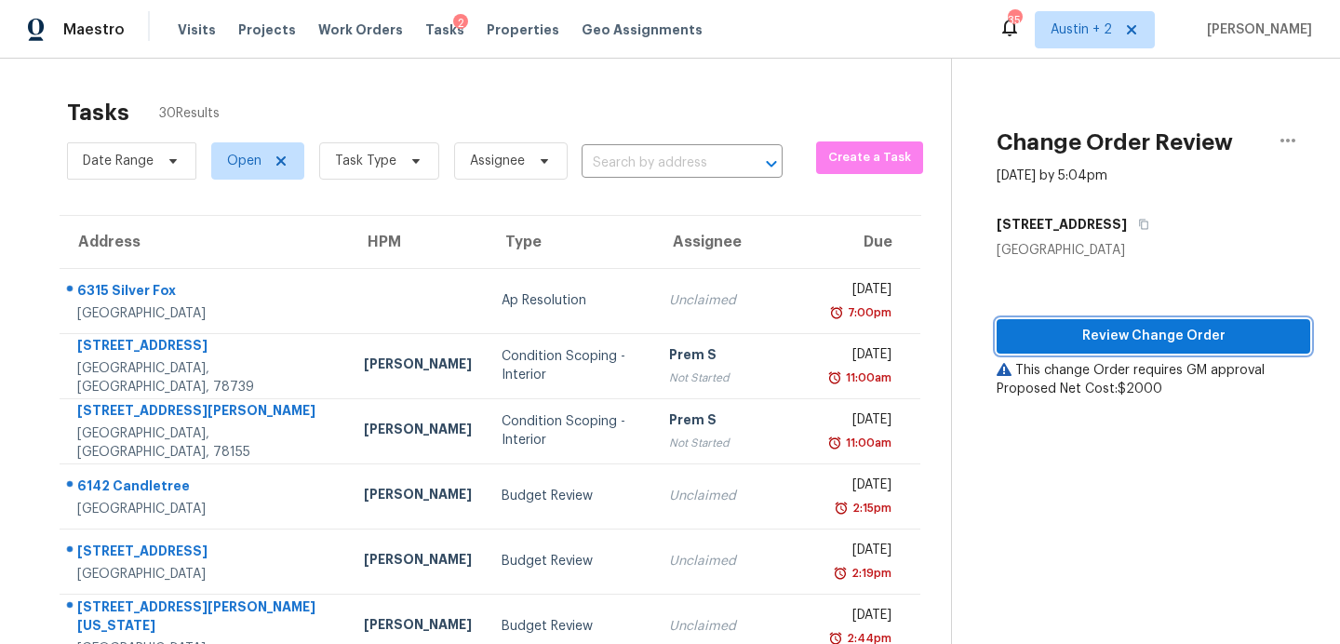
click at [1101, 339] on span "Review Change Order" at bounding box center [1153, 336] width 284 height 23
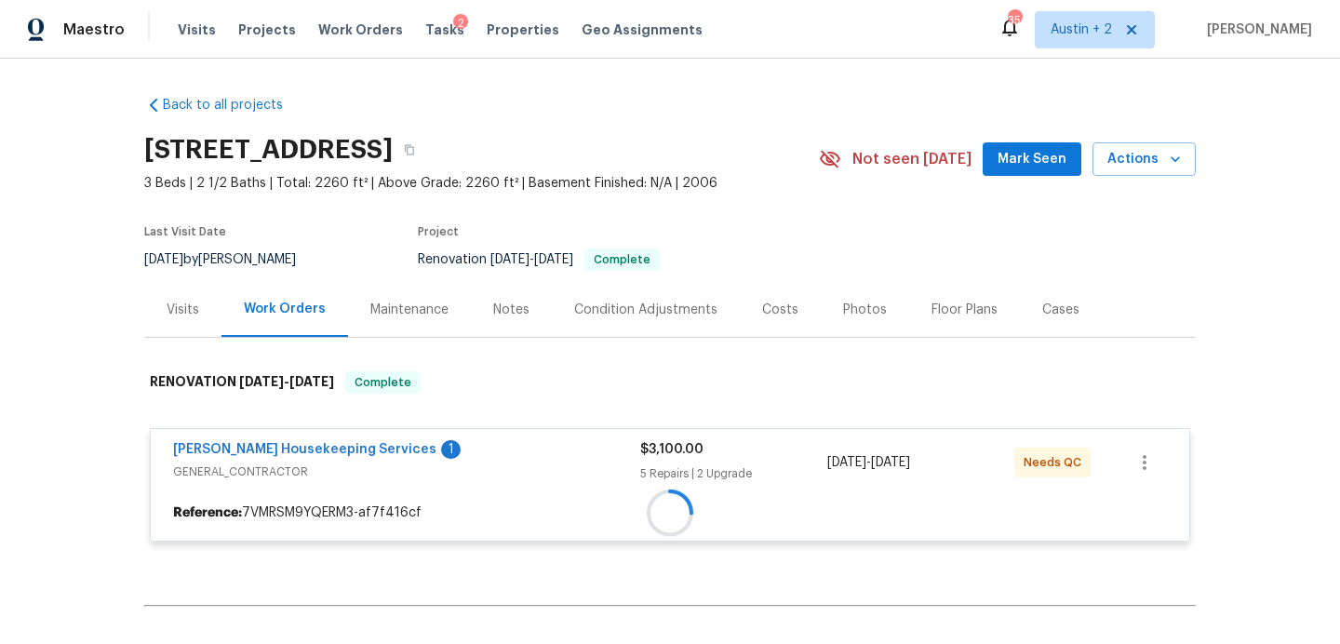
click at [1043, 148] on span "Mark Seen" at bounding box center [1031, 159] width 69 height 23
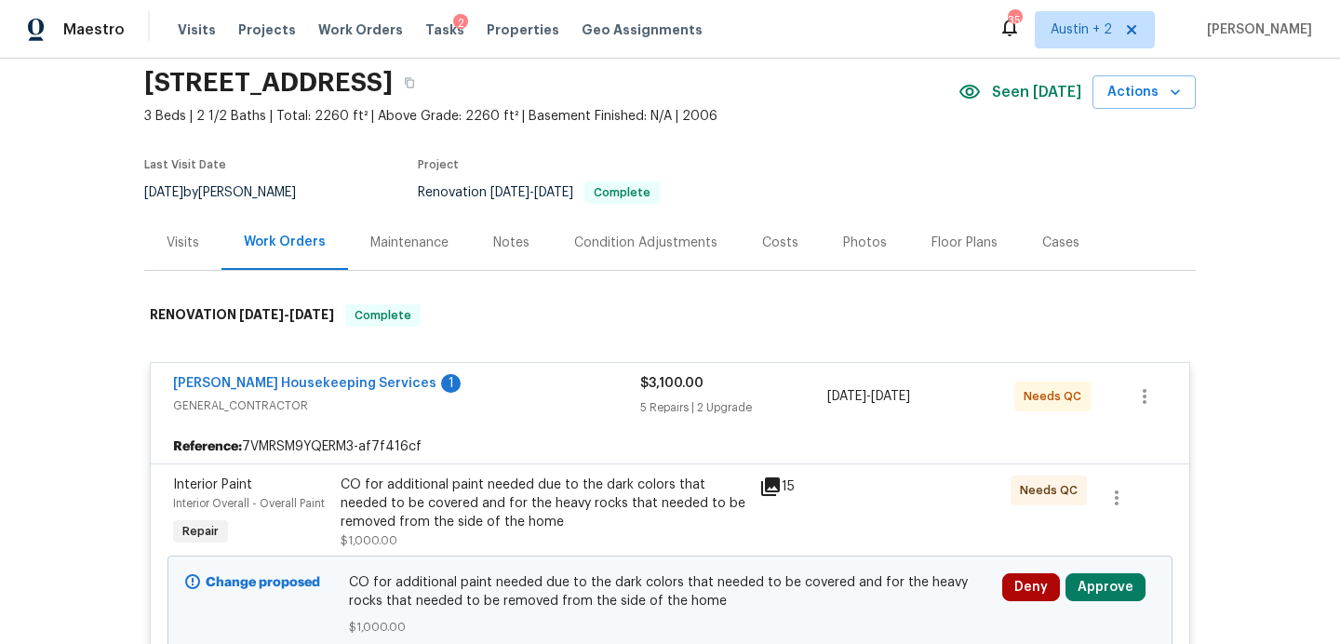
scroll to position [65, 0]
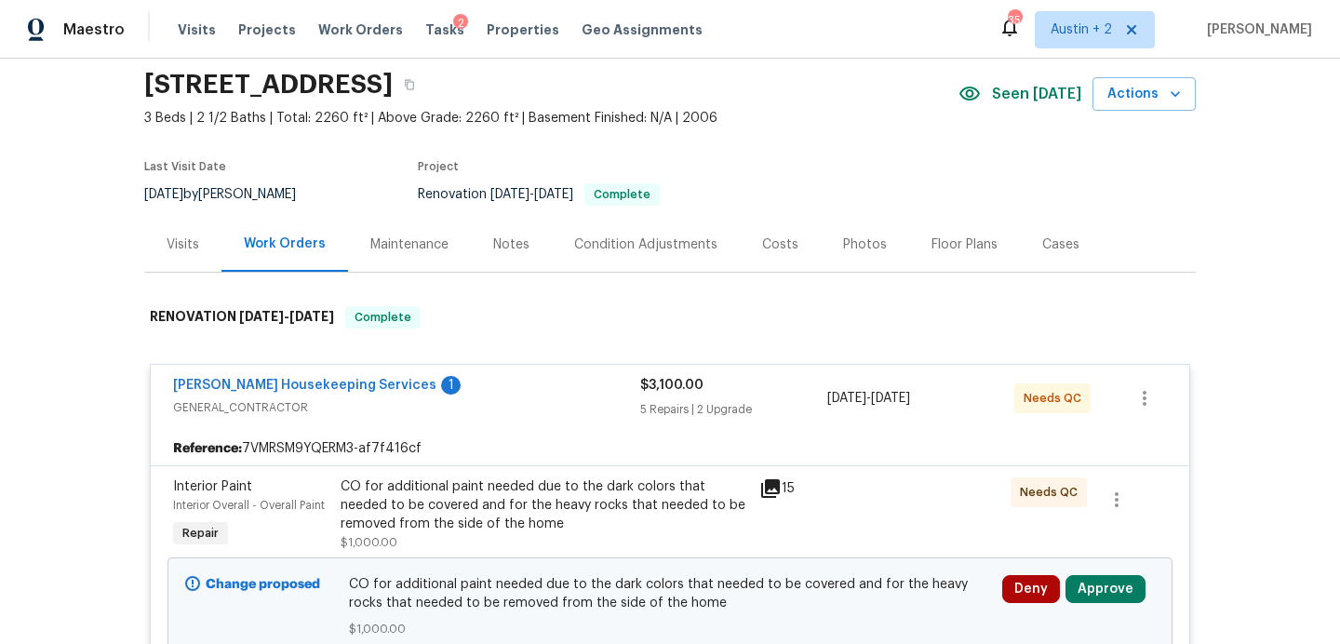
click at [510, 238] on div "Notes" at bounding box center [511, 244] width 36 height 19
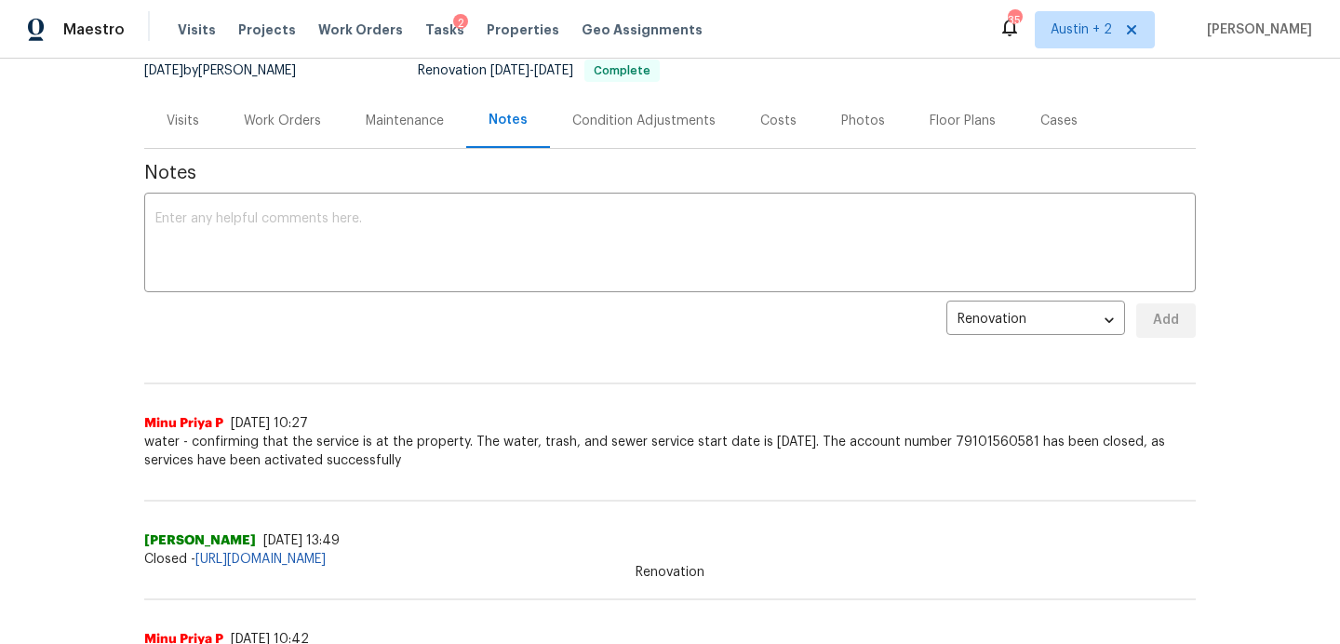
scroll to position [145, 0]
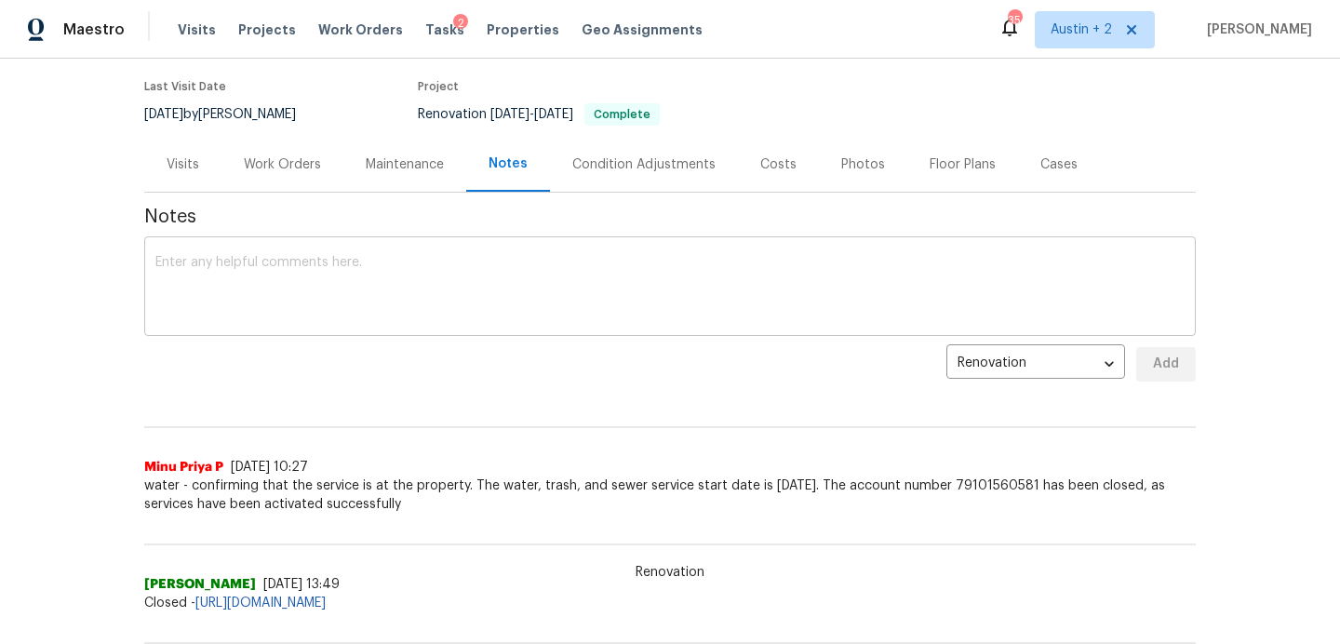
click at [459, 308] on textarea at bounding box center [669, 288] width 1029 height 65
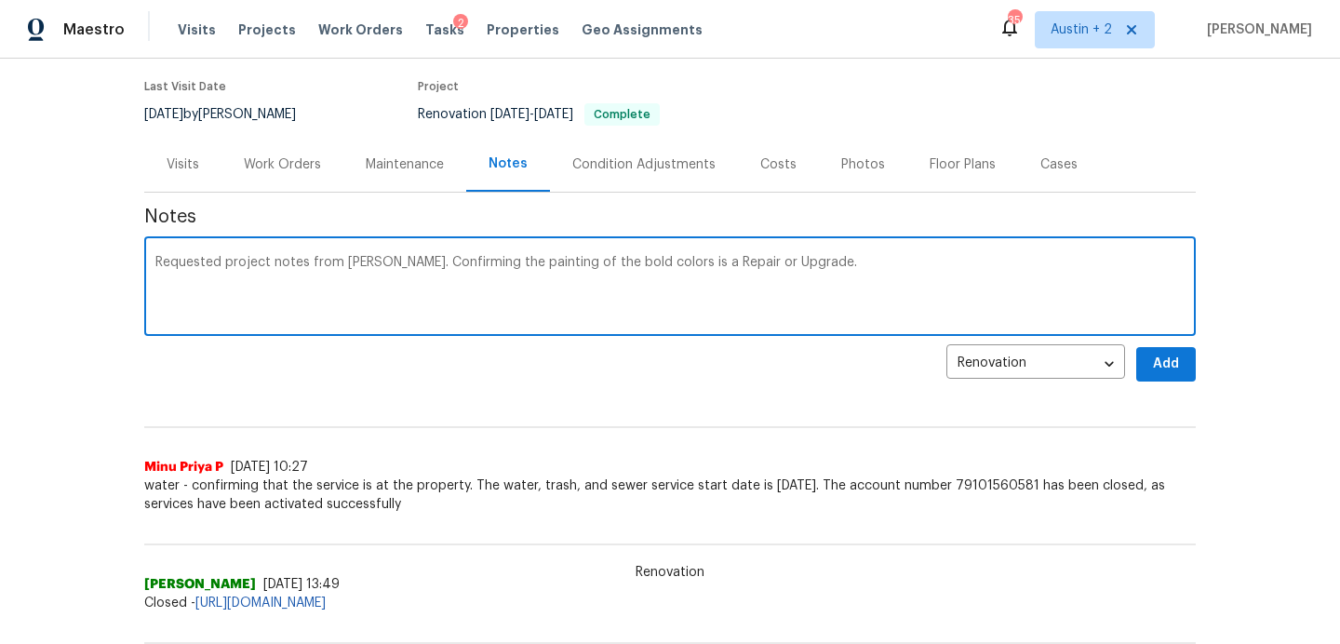
type textarea "Requested project notes from Martin. Confirming the painting of the bold colors…"
click at [1182, 358] on button "Add" at bounding box center [1166, 364] width 60 height 34
